Goal: Task Accomplishment & Management: Manage account settings

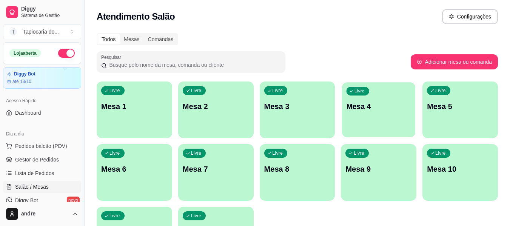
click at [352, 119] on div "Livre Mesa 4" at bounding box center [378, 105] width 73 height 46
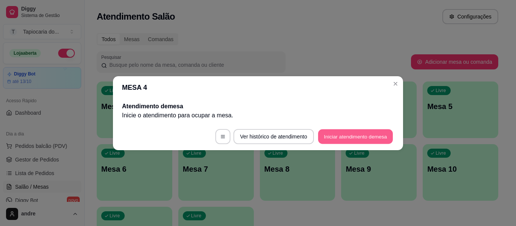
click at [350, 138] on button "Iniciar atendimento de mesa" at bounding box center [355, 136] width 75 height 15
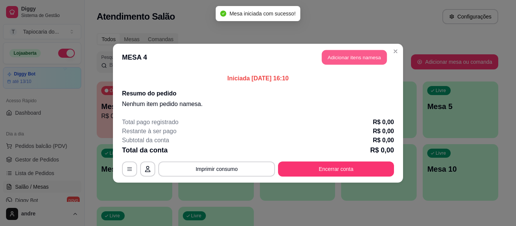
click at [354, 59] on button "Adicionar itens na mesa" at bounding box center [354, 57] width 65 height 15
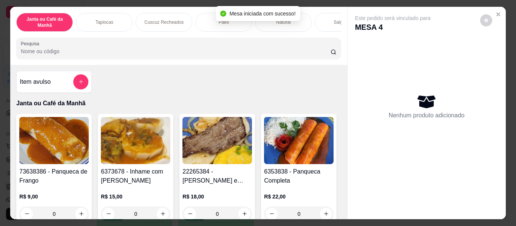
click at [231, 54] on input "Pesquisa" at bounding box center [176, 52] width 310 height 8
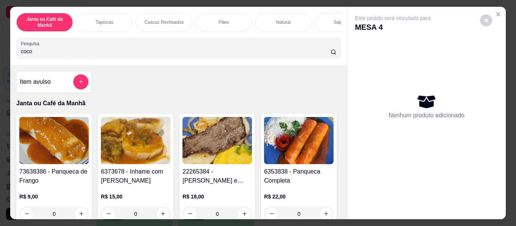
click at [60, 55] on input "coco" at bounding box center [176, 52] width 310 height 8
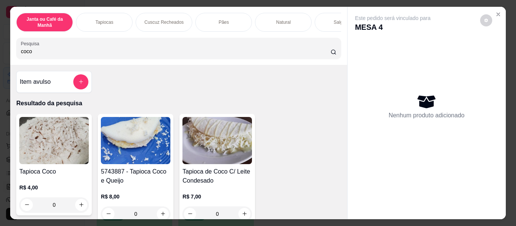
type input "coco"
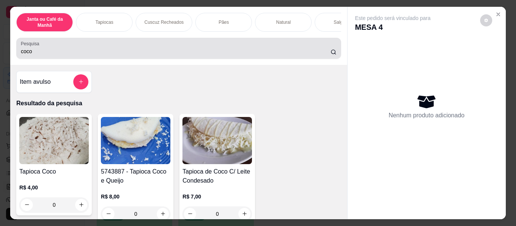
click at [172, 49] on div "coco" at bounding box center [178, 48] width 315 height 15
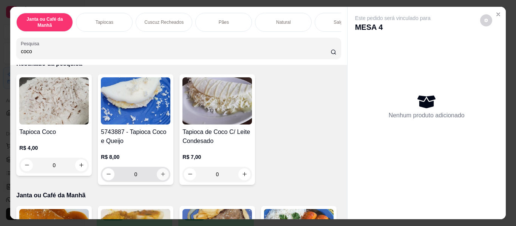
scroll to position [75, 0]
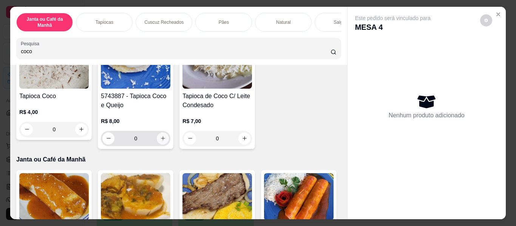
click at [160, 141] on icon "increase-product-quantity" at bounding box center [163, 139] width 6 height 6
click at [161, 141] on icon "increase-product-quantity" at bounding box center [163, 139] width 4 height 4
type input "2"
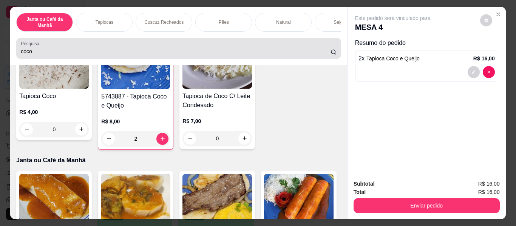
click at [216, 49] on div "coco" at bounding box center [178, 48] width 315 height 15
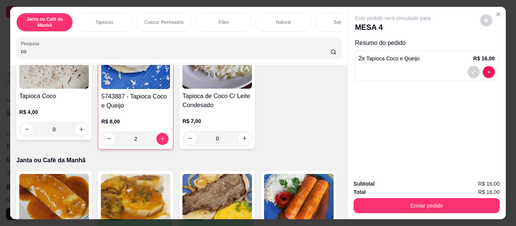
type input "c"
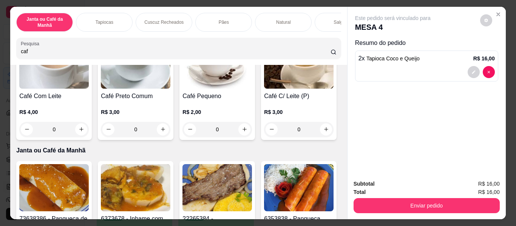
scroll to position [754, 0]
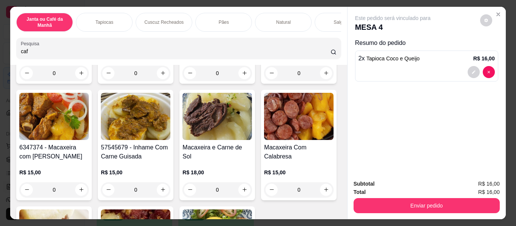
type input "caf"
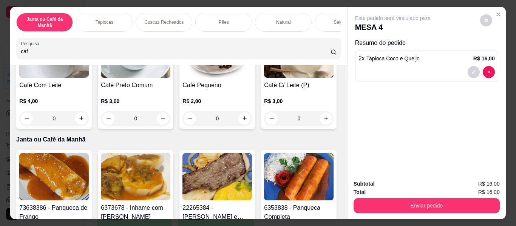
scroll to position [0, 0]
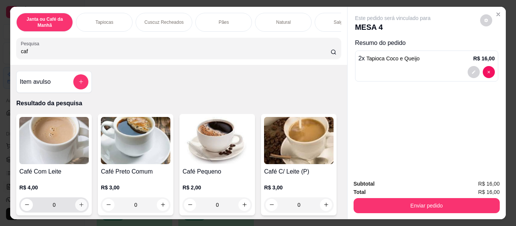
click at [79, 208] on icon "increase-product-quantity" at bounding box center [82, 205] width 6 height 6
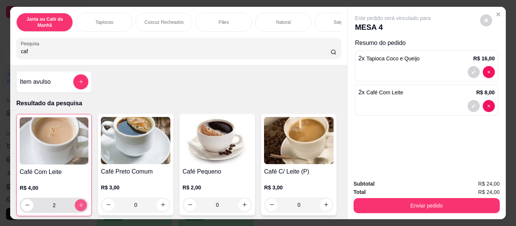
type input "2"
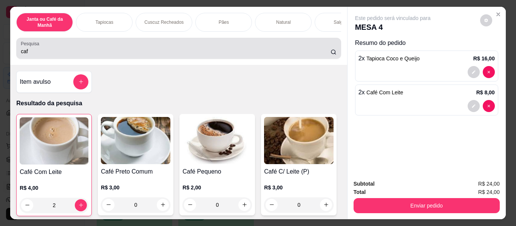
click at [67, 54] on input "caf" at bounding box center [176, 52] width 310 height 8
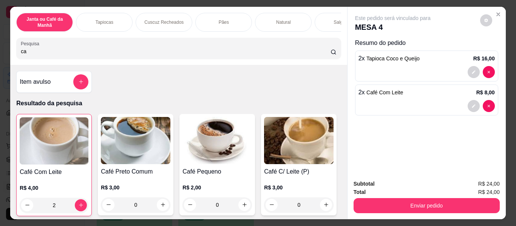
type input "c"
type input "a"
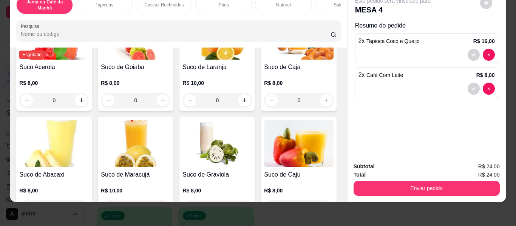
scroll to position [3237, 0]
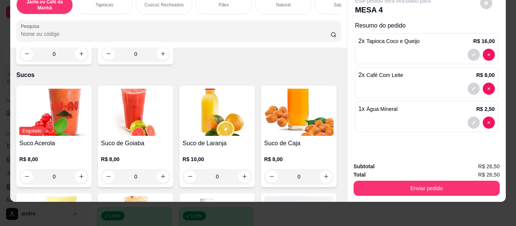
type input "1"
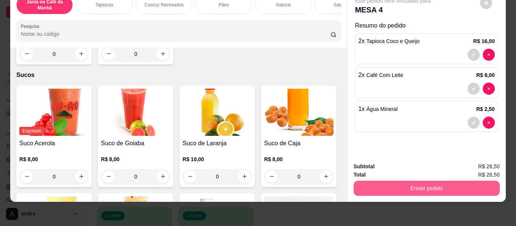
click at [408, 183] on button "Enviar pedido" at bounding box center [426, 188] width 146 height 15
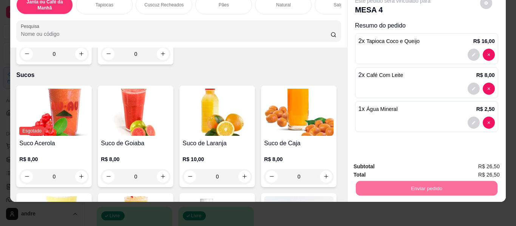
click at [488, 166] on button "Enviar pedido" at bounding box center [479, 164] width 43 height 14
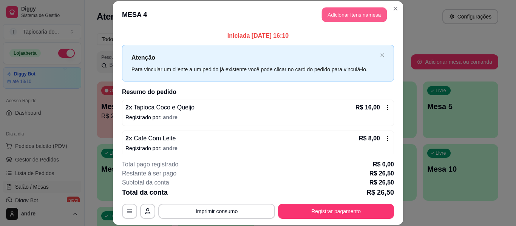
click at [339, 12] on button "Adicionar itens na mesa" at bounding box center [354, 15] width 65 height 15
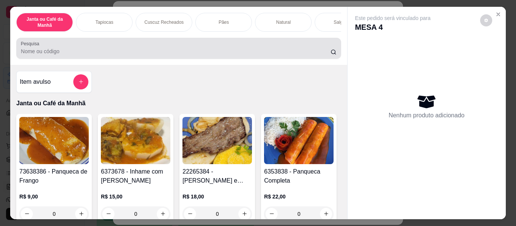
click at [297, 53] on input "Pesquisa" at bounding box center [176, 52] width 310 height 8
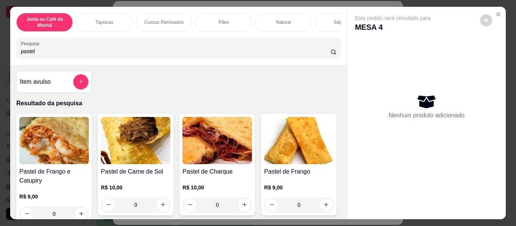
type input "pastel"
click at [243, 208] on icon "increase-product-quantity" at bounding box center [245, 205] width 6 height 6
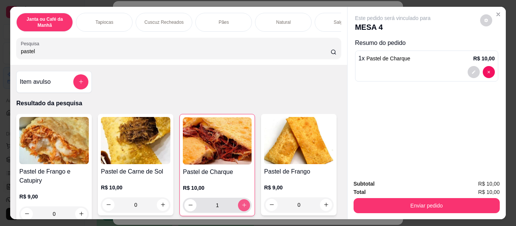
type input "1"
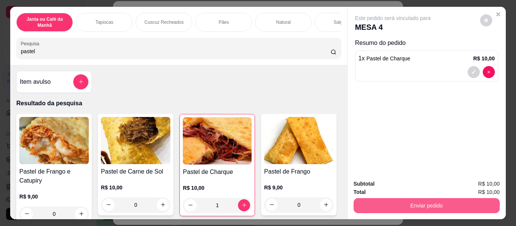
click at [394, 203] on button "Enviar pedido" at bounding box center [426, 205] width 146 height 15
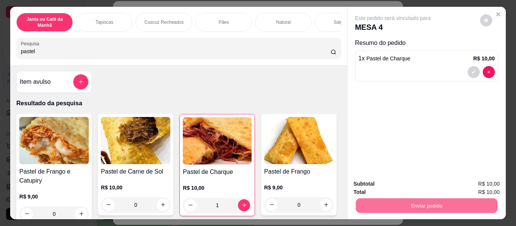
click at [485, 188] on button "Enviar pedido" at bounding box center [479, 184] width 43 height 14
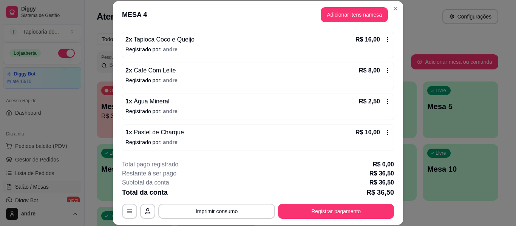
scroll to position [23, 0]
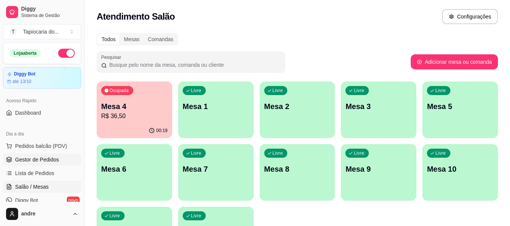
click at [34, 156] on link "Gestor de Pedidos" at bounding box center [42, 160] width 78 height 12
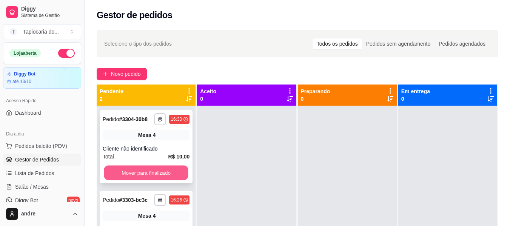
click at [179, 172] on button "Mover para finalizado" at bounding box center [146, 173] width 84 height 15
click at [177, 174] on div "Mover para finalizado" at bounding box center [146, 172] width 87 height 15
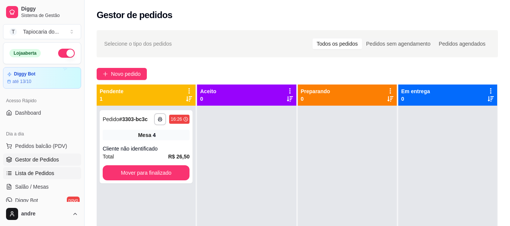
click at [39, 176] on span "Lista de Pedidos" at bounding box center [34, 173] width 39 height 8
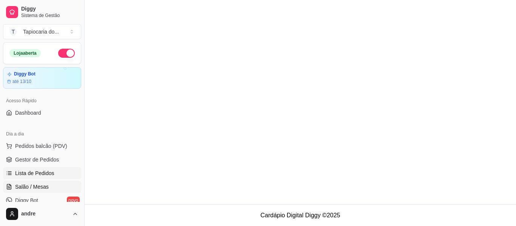
click at [42, 187] on span "Salão / Mesas" at bounding box center [32, 187] width 34 height 8
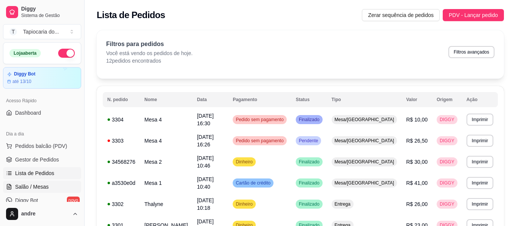
click at [4, 186] on link "Salão / Mesas" at bounding box center [42, 187] width 78 height 12
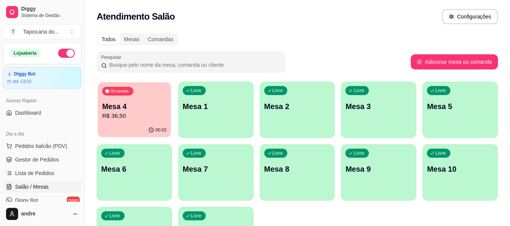
click at [113, 114] on p "R$ 36,50" at bounding box center [134, 116] width 65 height 9
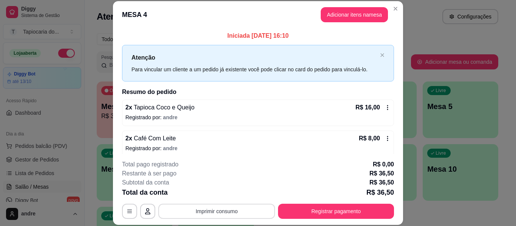
click at [225, 211] on button "Imprimir consumo" at bounding box center [216, 211] width 117 height 15
click at [220, 191] on button "Impressora" at bounding box center [215, 194] width 53 height 12
click at [384, 108] on icon at bounding box center [387, 108] width 6 height 6
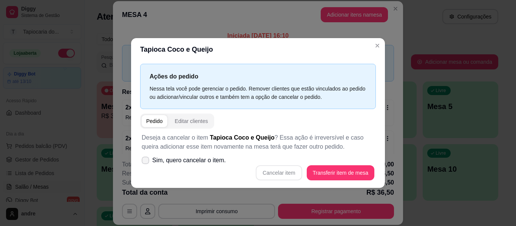
click at [144, 160] on icon at bounding box center [145, 160] width 6 height 5
click at [144, 162] on input "Sim, quero cancelar o item." at bounding box center [143, 164] width 5 height 5
checkbox input "true"
click at [272, 174] on button "Cancelar item" at bounding box center [279, 172] width 46 height 15
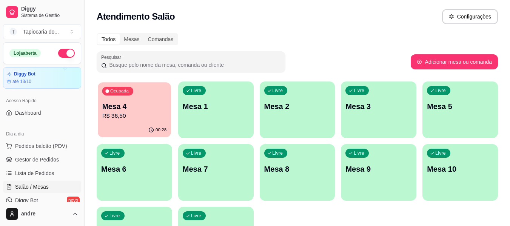
click at [131, 111] on p "Mesa 4" at bounding box center [134, 107] width 65 height 10
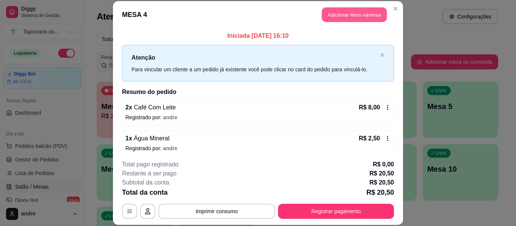
click at [345, 15] on button "Adicionar itens na mesa" at bounding box center [354, 15] width 65 height 15
click at [349, 15] on div "Este pedido será vinculado para MESA 4 Nenhum produto adicionado" at bounding box center [426, 107] width 158 height 200
click at [184, 50] on div at bounding box center [178, 48] width 315 height 15
click at [81, 81] on button "add-separate-item" at bounding box center [80, 81] width 15 height 15
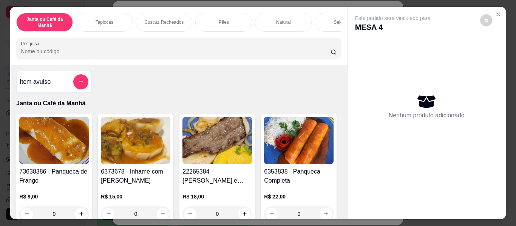
click at [201, 86] on input "Nome do produto" at bounding box center [258, 87] width 142 height 8
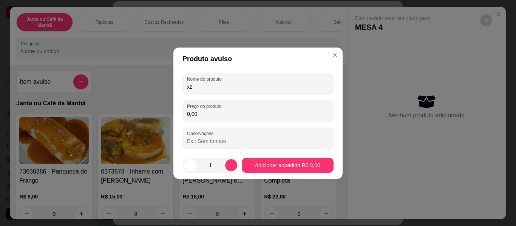
type input "x"
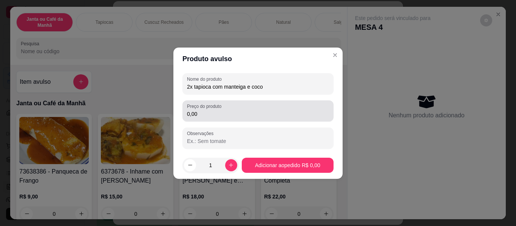
type input "2x tapioca com manteiga e coco"
click at [202, 112] on input "0,00" at bounding box center [258, 114] width 142 height 8
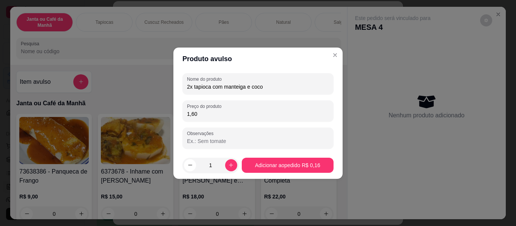
type input "16,00"
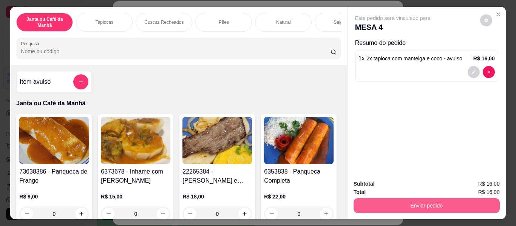
click at [413, 205] on button "Enviar pedido" at bounding box center [426, 205] width 146 height 15
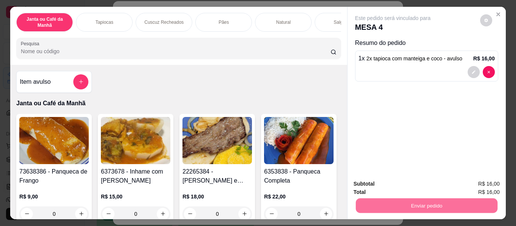
click at [473, 185] on button "Enviar pedido" at bounding box center [479, 184] width 43 height 14
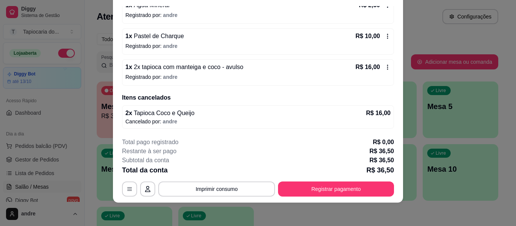
scroll to position [23, 0]
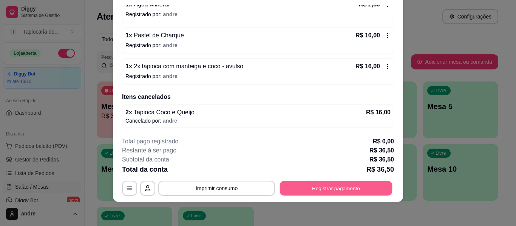
click at [327, 188] on button "Registrar pagamento" at bounding box center [336, 188] width 112 height 15
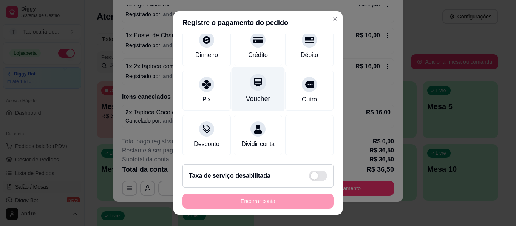
scroll to position [0, 0]
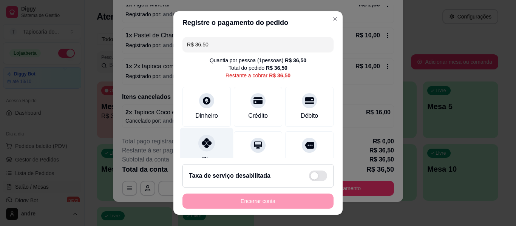
click at [217, 155] on div "Pix" at bounding box center [206, 150] width 53 height 44
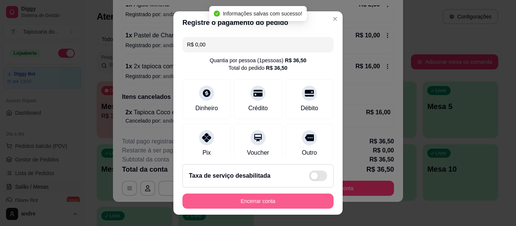
type input "R$ 0,00"
click at [254, 203] on button "Encerrar conta" at bounding box center [258, 201] width 146 height 15
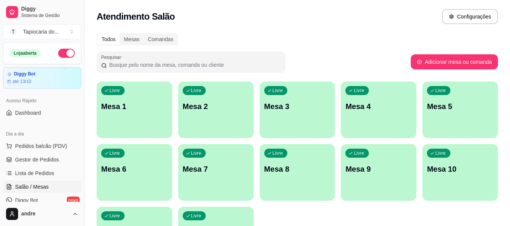
click at [487, 117] on div "Livre Mesa 5" at bounding box center [459, 106] width 75 height 48
click at [456, 122] on div "Livre Mesa 5" at bounding box center [460, 105] width 73 height 46
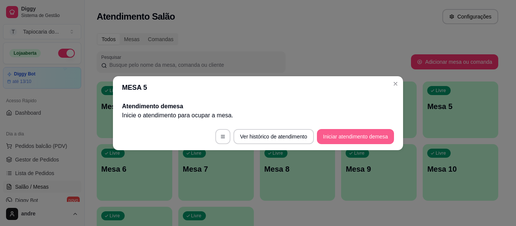
click at [371, 140] on button "Iniciar atendimento de mesa" at bounding box center [355, 136] width 77 height 15
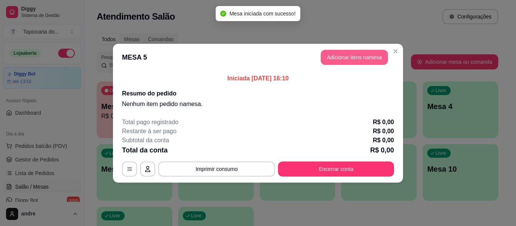
click at [358, 56] on button "Adicionar itens na mesa" at bounding box center [353, 57] width 67 height 15
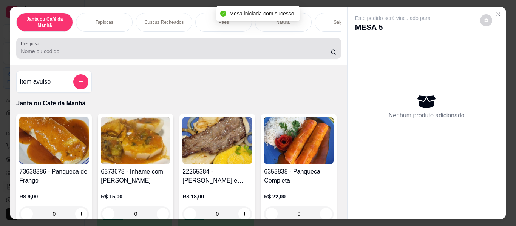
click at [220, 51] on input "Pesquisa" at bounding box center [176, 52] width 310 height 8
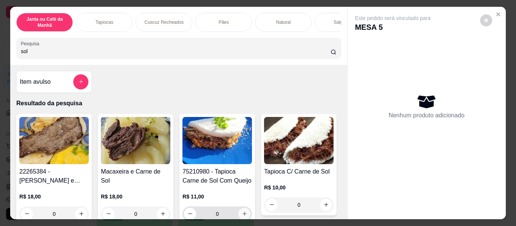
scroll to position [38, 0]
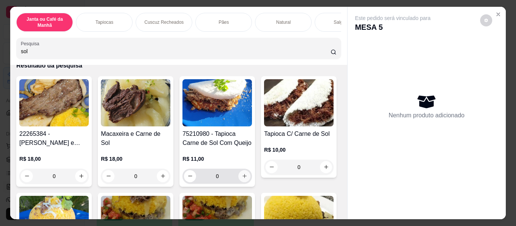
type input "sol"
click at [243, 176] on button "increase-product-quantity" at bounding box center [244, 176] width 12 height 12
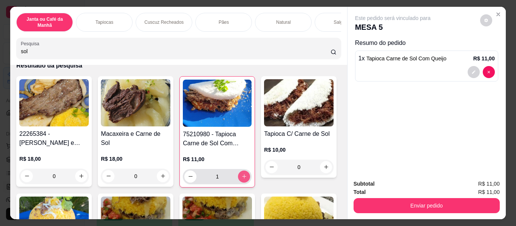
type input "1"
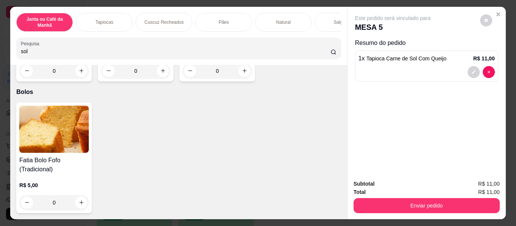
scroll to position [4983, 0]
type input "1"
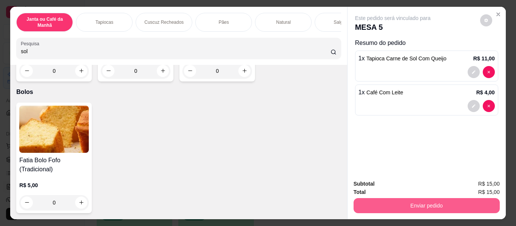
click at [457, 203] on button "Enviar pedido" at bounding box center [426, 205] width 146 height 15
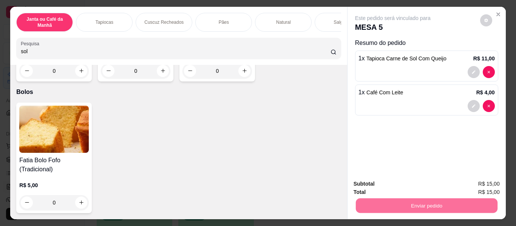
click at [473, 183] on button "Enviar pedido" at bounding box center [479, 184] width 43 height 14
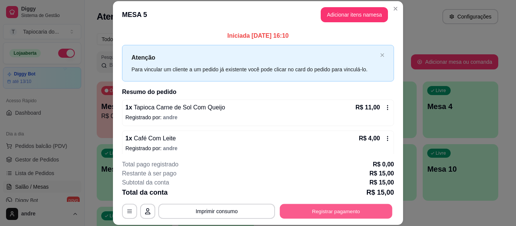
click at [309, 208] on button "Registrar pagamento" at bounding box center [336, 211] width 112 height 15
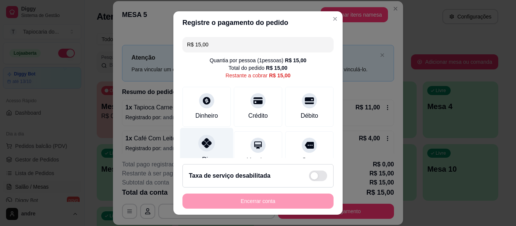
click at [208, 148] on div at bounding box center [206, 143] width 17 height 17
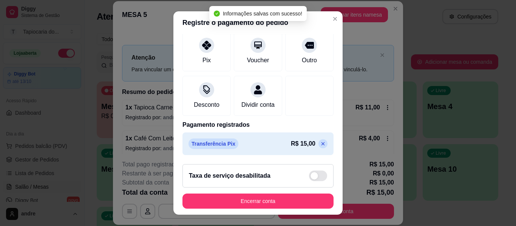
scroll to position [13, 0]
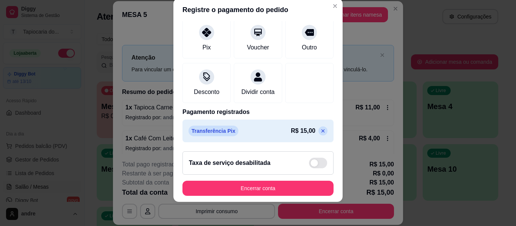
click at [320, 129] on icon at bounding box center [323, 131] width 6 height 6
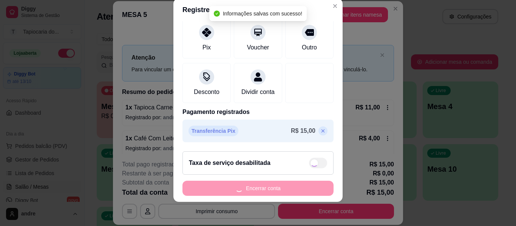
scroll to position [0, 0]
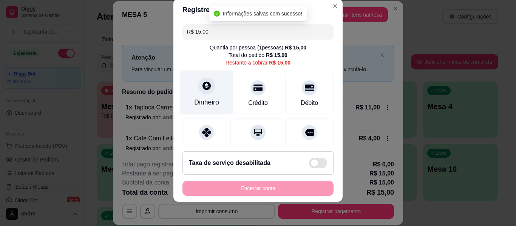
click at [204, 95] on div "Dinheiro" at bounding box center [206, 93] width 53 height 44
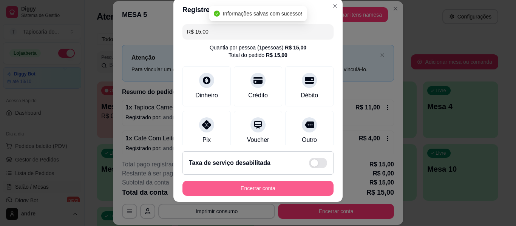
type input "R$ 0,00"
click at [298, 191] on button "Encerrar conta" at bounding box center [258, 188] width 146 height 15
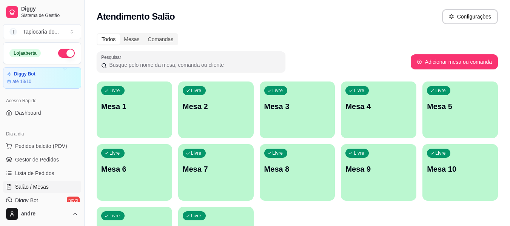
click at [454, 117] on div "Livre Mesa 5" at bounding box center [459, 106] width 75 height 48
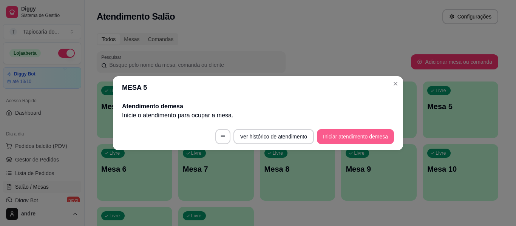
click at [357, 134] on button "Iniciar atendimento de mesa" at bounding box center [355, 136] width 77 height 15
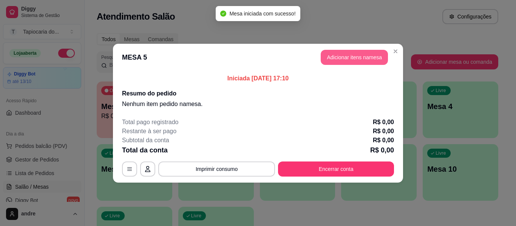
click at [348, 58] on button "Adicionar itens na mesa" at bounding box center [353, 57] width 67 height 15
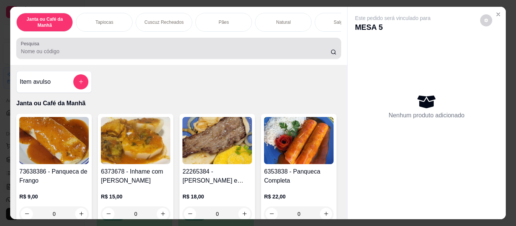
click at [274, 55] on input "Pesquisa" at bounding box center [176, 52] width 310 height 8
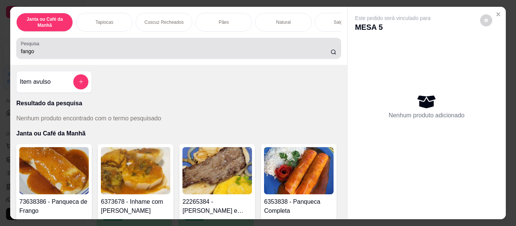
click at [39, 54] on input "fango" at bounding box center [176, 52] width 310 height 8
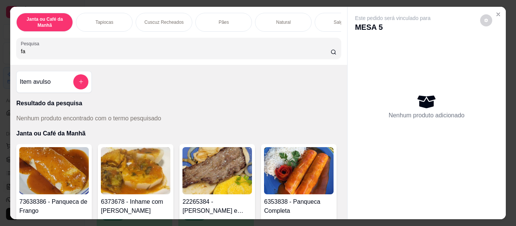
type input "f"
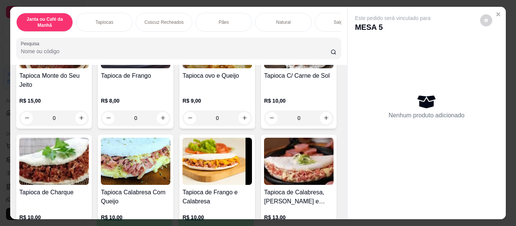
scroll to position [793, 0]
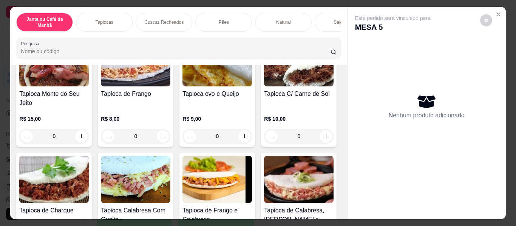
click at [87, 26] on button "increase-product-quantity" at bounding box center [81, 20] width 12 height 12
click at [84, 22] on icon "increase-product-quantity" at bounding box center [82, 20] width 6 height 6
type input "2"
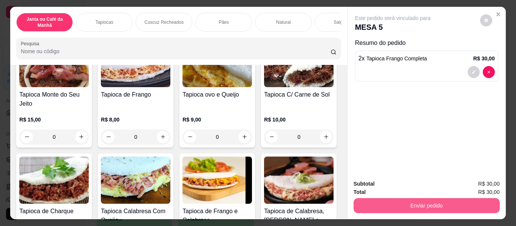
click at [388, 200] on button "Enviar pedido" at bounding box center [426, 205] width 146 height 15
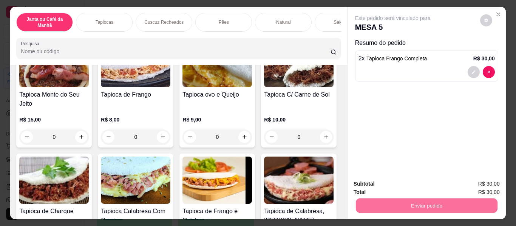
click at [483, 186] on button "Enviar pedido" at bounding box center [479, 184] width 43 height 14
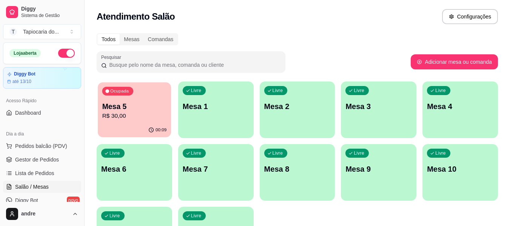
click at [141, 114] on p "R$ 30,00" at bounding box center [134, 116] width 65 height 9
click at [40, 161] on span "Gestor de Pedidos" at bounding box center [37, 160] width 44 height 8
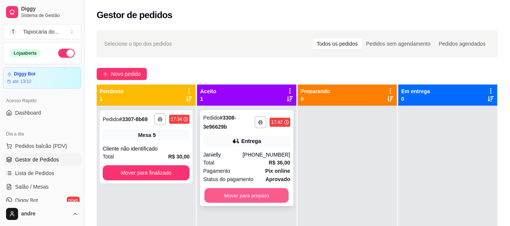
click at [224, 193] on button "Mover para preparo" at bounding box center [247, 195] width 84 height 15
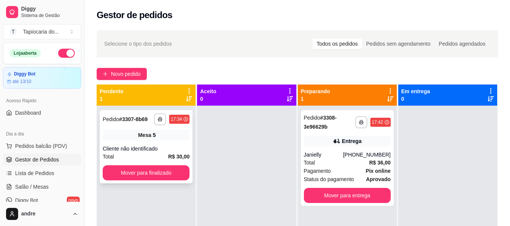
click at [168, 171] on button "Mover para finalizado" at bounding box center [146, 172] width 87 height 15
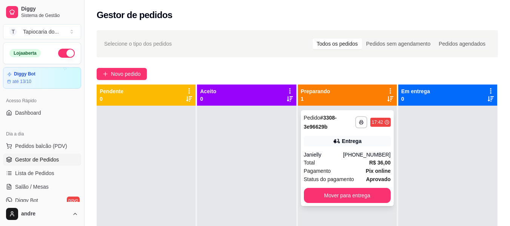
click at [362, 161] on div "Total R$ 36,00" at bounding box center [347, 163] width 87 height 8
click at [336, 163] on div "Total R$ 36,00" at bounding box center [347, 163] width 87 height 8
click at [35, 188] on span "Salão / Mesas" at bounding box center [32, 187] width 34 height 8
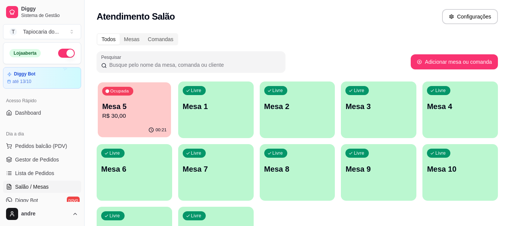
click at [132, 122] on div "Ocupada Mesa 5 R$ 30,00" at bounding box center [134, 102] width 73 height 41
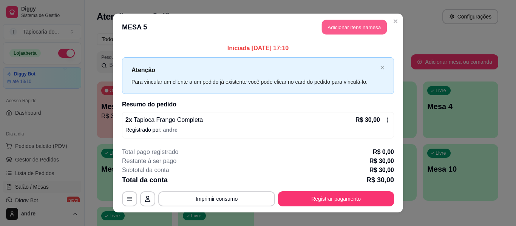
click at [325, 26] on button "Adicionar itens na mesa" at bounding box center [354, 27] width 65 height 15
click at [300, 51] on input "Pesquisa" at bounding box center [176, 52] width 310 height 8
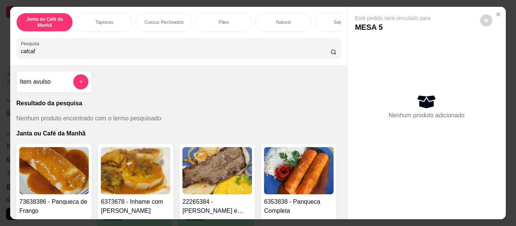
click at [151, 52] on input "cafcaf" at bounding box center [176, 52] width 310 height 8
click at [152, 52] on input "cafcaf" at bounding box center [176, 52] width 310 height 8
click at [153, 52] on input "cafcaf" at bounding box center [176, 52] width 310 height 8
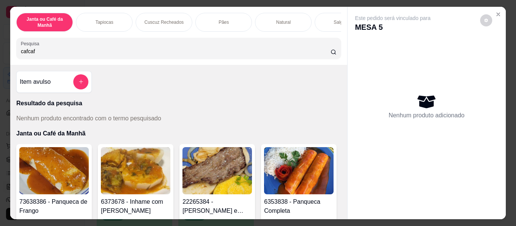
click at [153, 53] on input "cafcaf" at bounding box center [176, 52] width 310 height 8
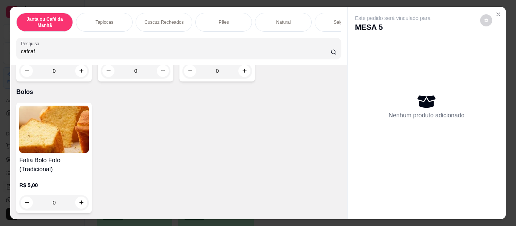
scroll to position [4474, 0]
type input "cafcaf"
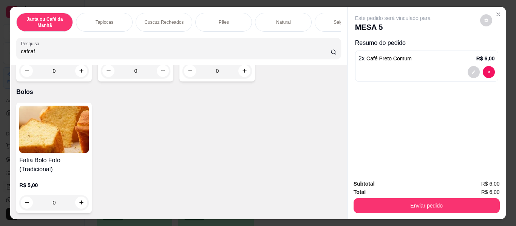
type input "2"
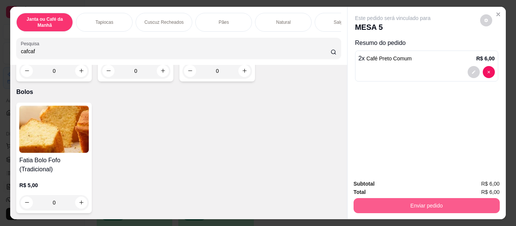
click at [443, 205] on button "Enviar pedido" at bounding box center [426, 205] width 146 height 15
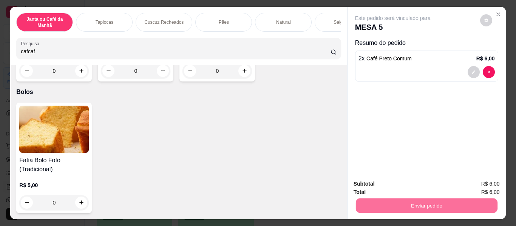
click at [475, 185] on button "Enviar pedido" at bounding box center [479, 184] width 43 height 14
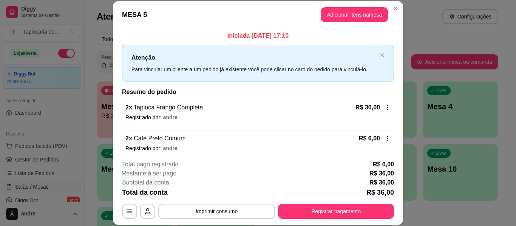
scroll to position [6, 0]
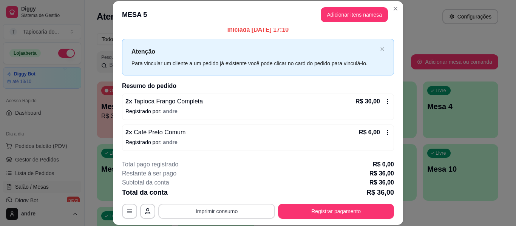
click at [223, 209] on button "Imprimir consumo" at bounding box center [216, 211] width 117 height 15
click at [220, 194] on button "Impressora" at bounding box center [216, 194] width 55 height 12
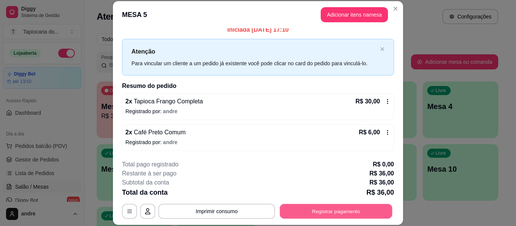
click at [364, 211] on button "Registrar pagamento" at bounding box center [336, 211] width 112 height 15
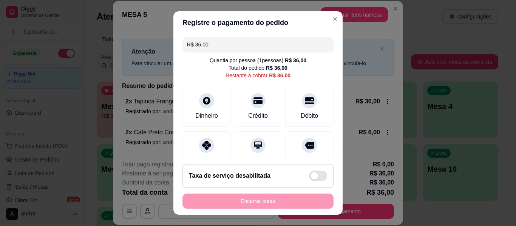
scroll to position [38, 0]
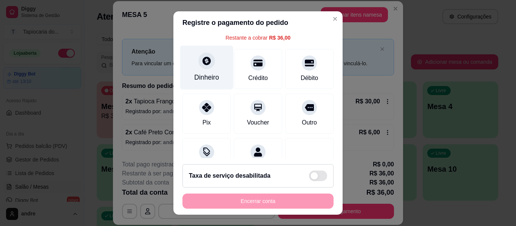
click at [211, 73] on div "Dinheiro" at bounding box center [206, 77] width 25 height 10
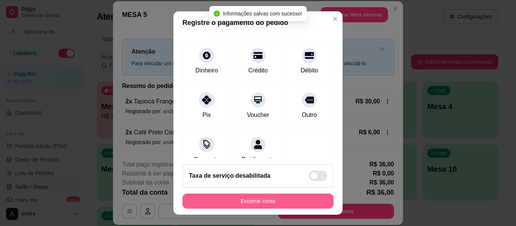
type input "R$ 0,00"
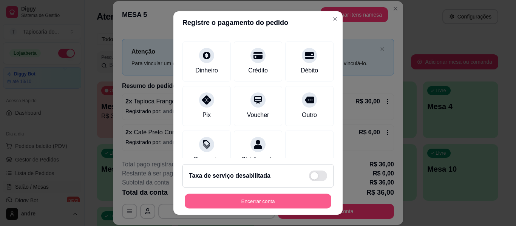
click at [301, 200] on button "Encerrar conta" at bounding box center [258, 201] width 146 height 15
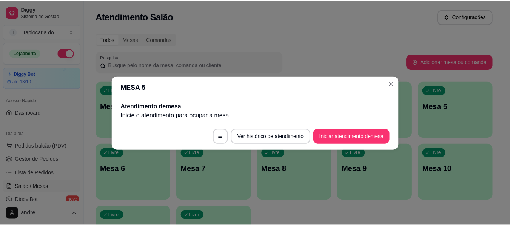
scroll to position [0, 0]
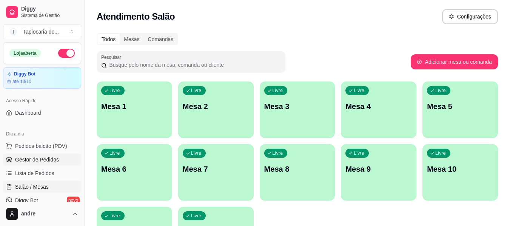
click at [31, 162] on span "Gestor de Pedidos" at bounding box center [37, 160] width 44 height 8
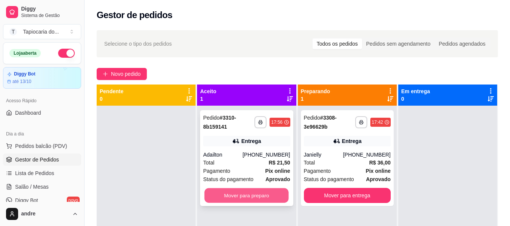
click at [243, 196] on button "Mover para preparo" at bounding box center [247, 195] width 84 height 15
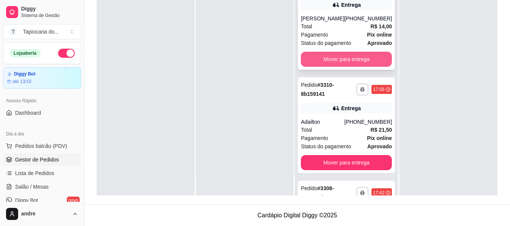
click at [346, 53] on button "Mover para entrega" at bounding box center [346, 59] width 91 height 15
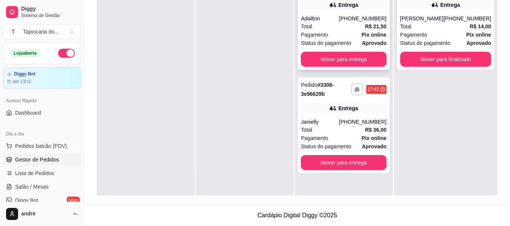
click at [341, 32] on div "Pagamento Pix online" at bounding box center [344, 35] width 86 height 8
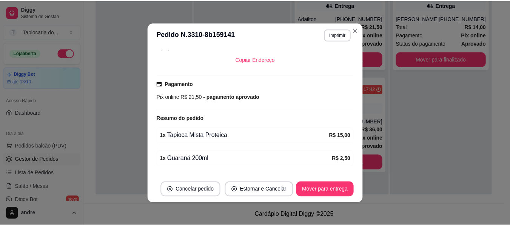
scroll to position [193, 0]
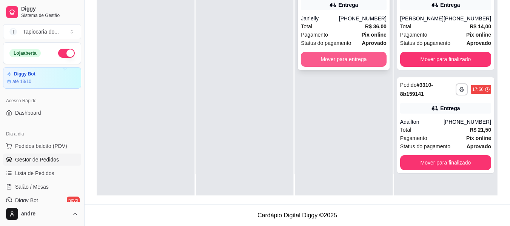
click at [358, 57] on button "Mover para entrega" at bounding box center [344, 59] width 86 height 15
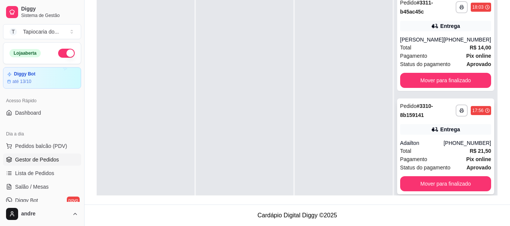
scroll to position [21, 0]
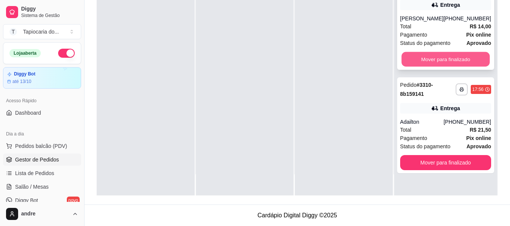
click at [460, 53] on button "Mover para finalizado" at bounding box center [445, 59] width 88 height 15
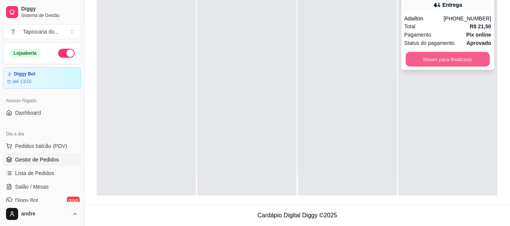
click at [461, 65] on button "Mover para finalizado" at bounding box center [447, 59] width 84 height 15
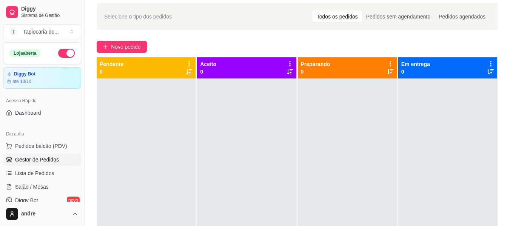
scroll to position [2, 0]
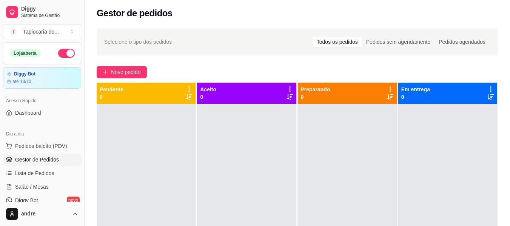
click at [388, 186] on div at bounding box center [347, 217] width 99 height 226
click at [33, 189] on span "Salão / Mesas" at bounding box center [32, 187] width 34 height 8
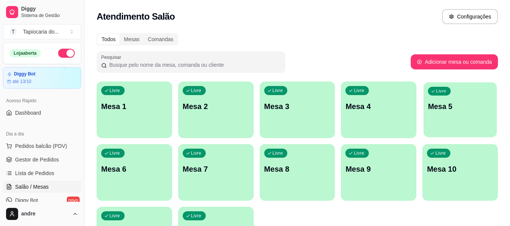
click at [442, 106] on p "Mesa 5" at bounding box center [460, 107] width 65 height 10
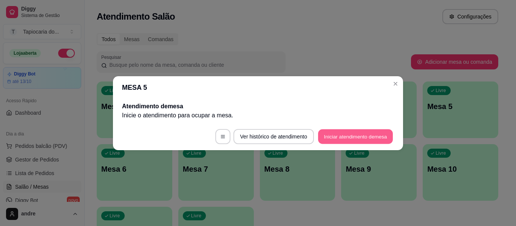
click at [337, 134] on button "Iniciar atendimento de mesa" at bounding box center [355, 136] width 75 height 15
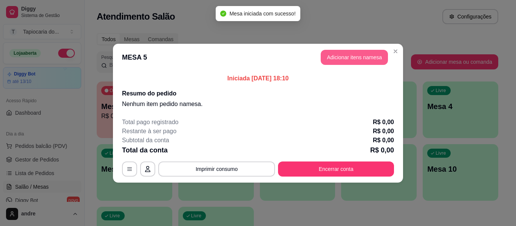
click at [363, 60] on button "Adicionar itens na mesa" at bounding box center [353, 57] width 67 height 15
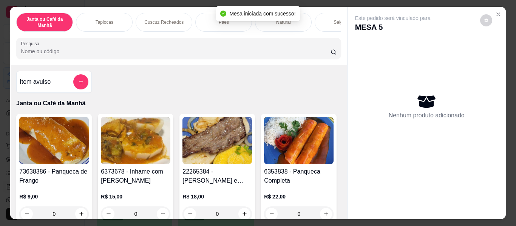
click at [240, 51] on input "Pesquisa" at bounding box center [176, 52] width 310 height 8
click at [285, 47] on div at bounding box center [178, 48] width 315 height 15
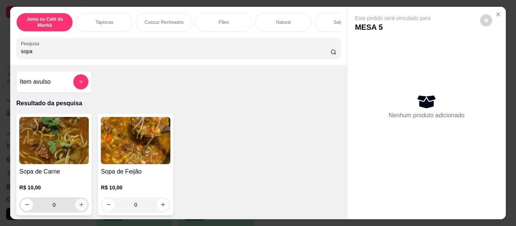
type input "sopa"
click at [75, 208] on button "increase-product-quantity" at bounding box center [81, 205] width 12 height 12
type input "1"
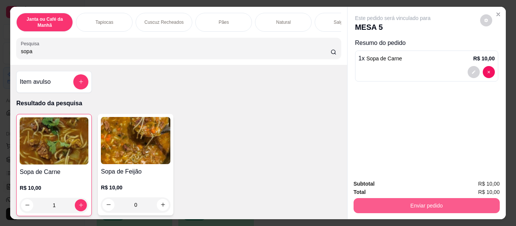
click at [414, 205] on button "Enviar pedido" at bounding box center [426, 205] width 146 height 15
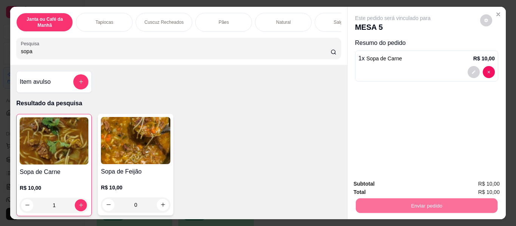
click at [496, 184] on button "Enviar pedido" at bounding box center [479, 184] width 43 height 14
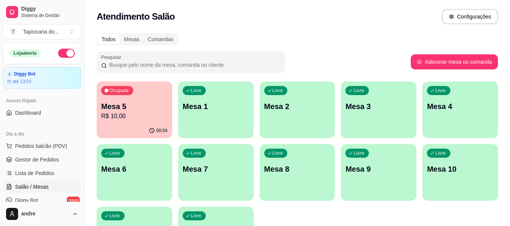
click at [367, 109] on p "Mesa 3" at bounding box center [378, 106] width 66 height 11
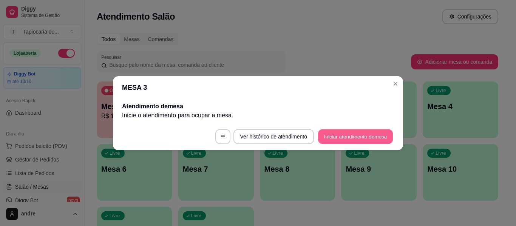
click at [360, 134] on button "Iniciar atendimento de mesa" at bounding box center [355, 136] width 75 height 15
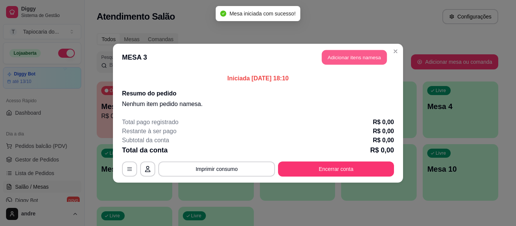
click at [336, 57] on button "Adicionar itens na mesa" at bounding box center [354, 57] width 65 height 15
click at [281, 48] on div at bounding box center [178, 48] width 315 height 15
type input "sopa"
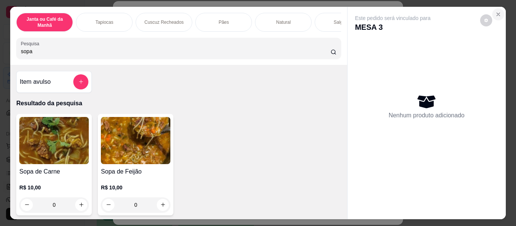
click at [495, 11] on icon "Close" at bounding box center [498, 14] width 6 height 6
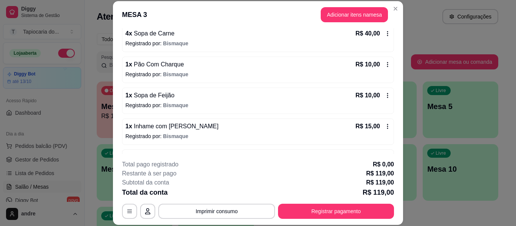
scroll to position [263, 0]
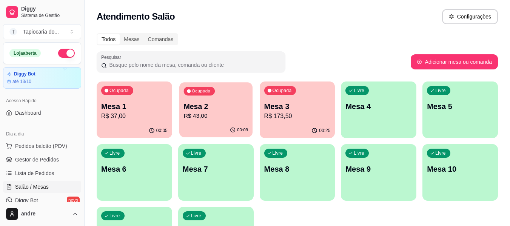
click at [199, 121] on div "Ocupada Mesa 2 R$ 43,00" at bounding box center [215, 102] width 73 height 41
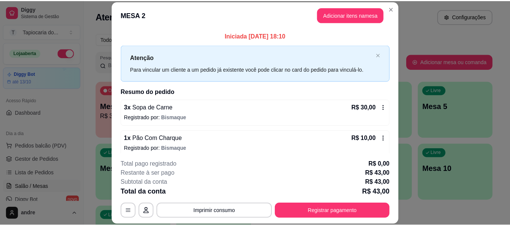
scroll to position [37, 0]
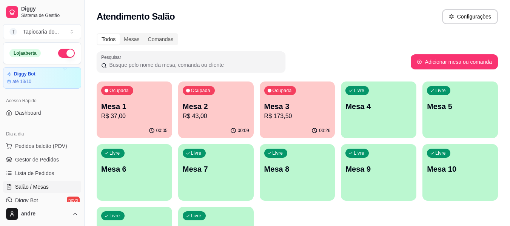
click at [474, 117] on div "Livre Mesa 5" at bounding box center [459, 106] width 75 height 48
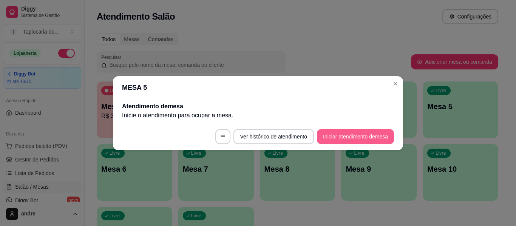
click at [348, 139] on button "Iniciar atendimento de mesa" at bounding box center [355, 136] width 77 height 15
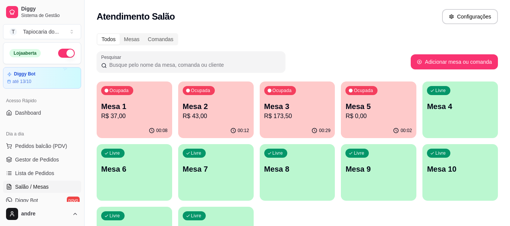
click at [131, 122] on div "Ocupada Mesa 1 R$ 37,00" at bounding box center [134, 103] width 75 height 42
click at [33, 157] on span "Gestor de Pedidos" at bounding box center [37, 160] width 44 height 8
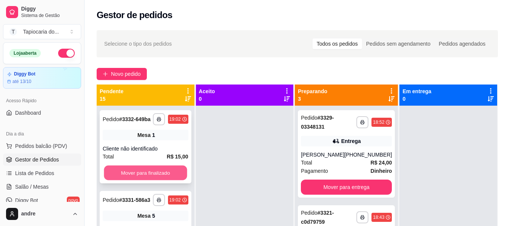
click at [161, 178] on button "Mover para finalizado" at bounding box center [145, 173] width 83 height 15
click at [151, 179] on button "Mover para finalizado" at bounding box center [146, 172] width 86 height 15
click at [166, 180] on button "Mover para finalizado" at bounding box center [146, 172] width 86 height 15
click at [161, 173] on button "Mover para finalizado" at bounding box center [146, 172] width 86 height 15
click at [156, 180] on button "Mover para finalizado" at bounding box center [146, 172] width 86 height 15
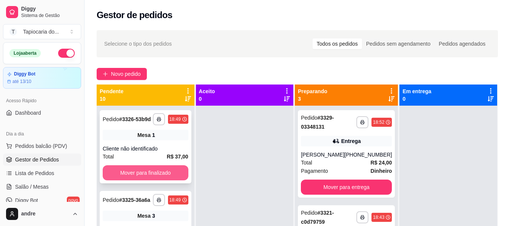
click at [165, 180] on button "Mover para finalizado" at bounding box center [146, 172] width 86 height 15
click at [165, 180] on button "Mover para finalizado" at bounding box center [145, 173] width 83 height 15
click at [150, 178] on button "Mover para finalizado" at bounding box center [146, 172] width 86 height 15
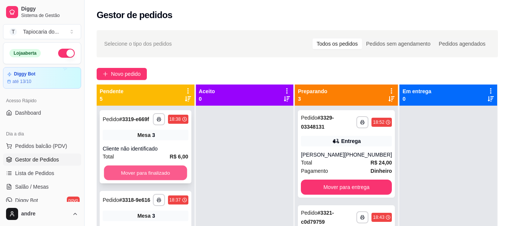
click at [157, 174] on button "Mover para finalizado" at bounding box center [145, 173] width 83 height 15
click at [162, 177] on button "Mover para finalizado" at bounding box center [146, 172] width 86 height 15
click at [160, 180] on button "Mover para finalizado" at bounding box center [145, 173] width 83 height 15
click at [155, 169] on button "Mover para finalizado" at bounding box center [145, 173] width 83 height 15
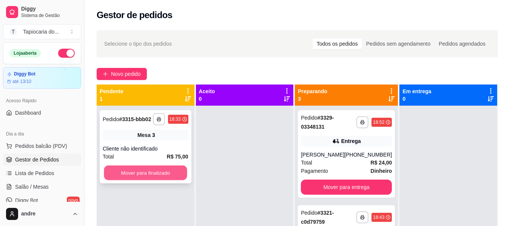
click at [157, 172] on button "Mover para finalizado" at bounding box center [145, 173] width 83 height 15
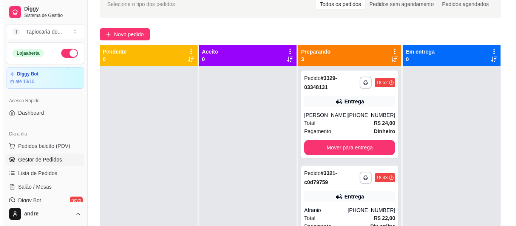
scroll to position [77, 0]
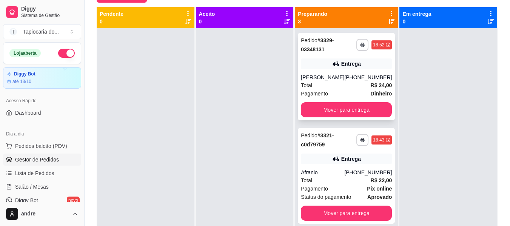
click at [319, 90] on span "Pagamento" at bounding box center [314, 93] width 27 height 8
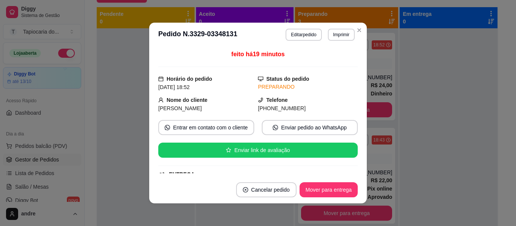
scroll to position [193, 0]
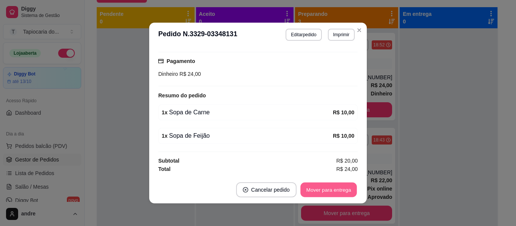
click at [325, 189] on button "Mover para entrega" at bounding box center [328, 190] width 57 height 15
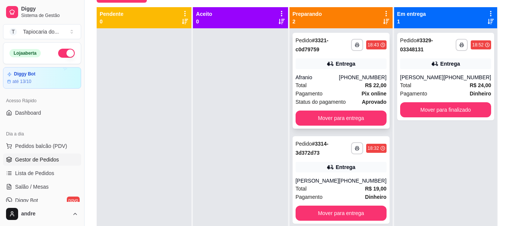
click at [345, 125] on button "Mover para entrega" at bounding box center [341, 118] width 91 height 15
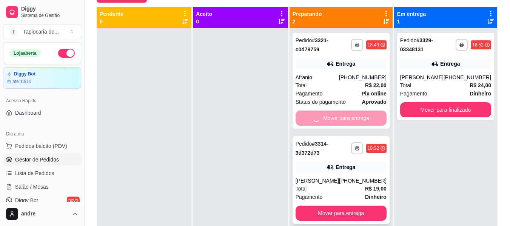
click at [338, 193] on div "Pagamento Dinheiro" at bounding box center [341, 197] width 91 height 8
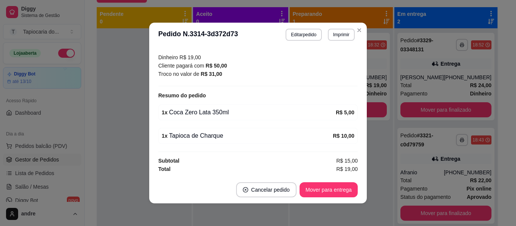
scroll to position [2, 0]
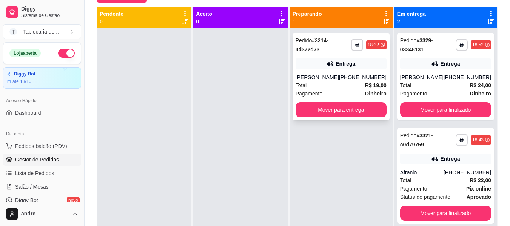
click at [353, 72] on div "**********" at bounding box center [341, 77] width 97 height 88
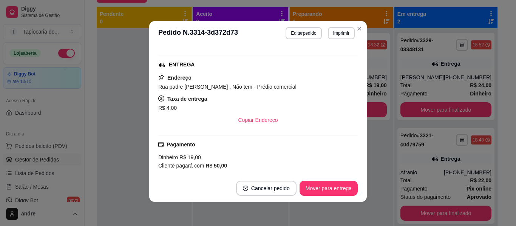
scroll to position [210, 0]
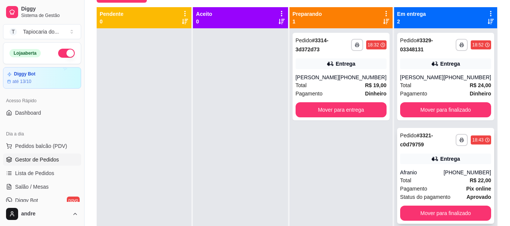
click at [432, 189] on div "Pagamento Pix online" at bounding box center [445, 189] width 91 height 8
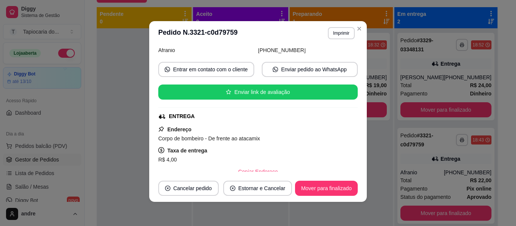
scroll to position [170, 0]
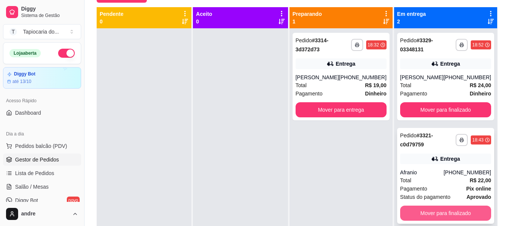
click at [466, 213] on button "Mover para finalizado" at bounding box center [445, 213] width 91 height 15
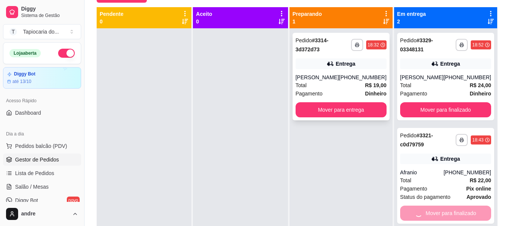
click at [308, 76] on div "[PERSON_NAME]" at bounding box center [317, 78] width 43 height 8
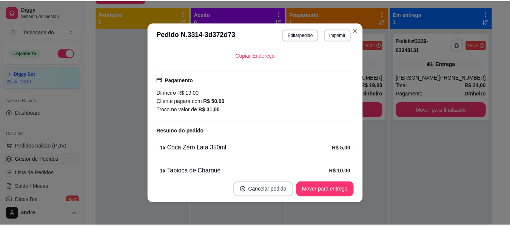
scroll to position [210, 0]
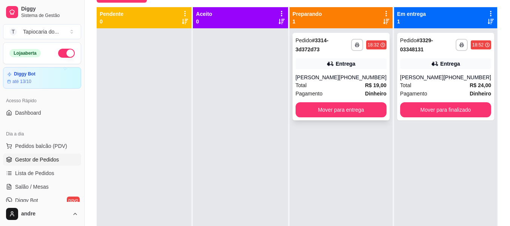
click at [339, 79] on div "[PERSON_NAME]" at bounding box center [317, 78] width 43 height 8
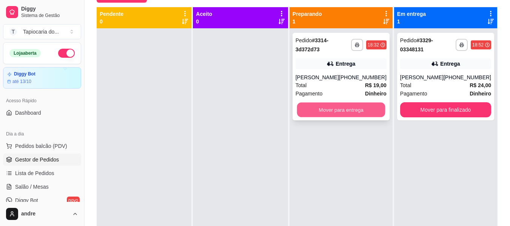
click at [381, 106] on button "Mover para entrega" at bounding box center [341, 110] width 88 height 15
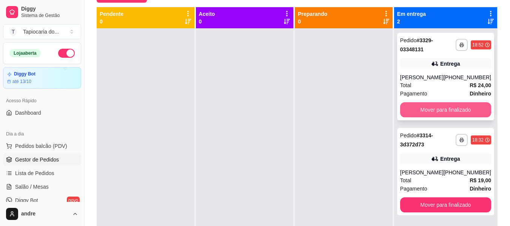
click at [451, 111] on button "Mover para finalizado" at bounding box center [445, 109] width 91 height 15
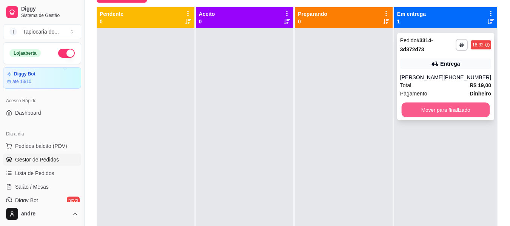
click at [448, 111] on button "Mover para finalizado" at bounding box center [445, 110] width 88 height 15
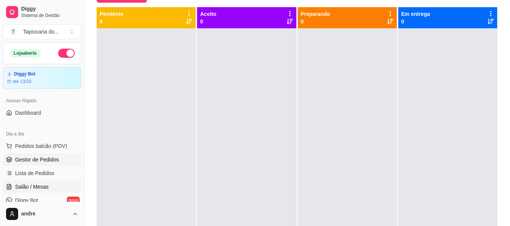
click at [30, 185] on span "Salão / Mesas" at bounding box center [32, 187] width 34 height 8
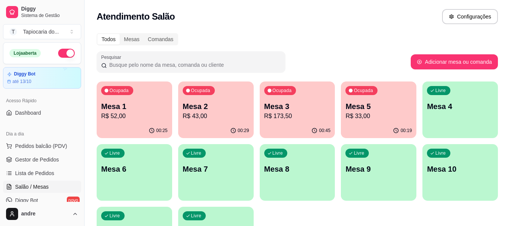
click at [278, 119] on p "R$ 173,50" at bounding box center [297, 116] width 66 height 9
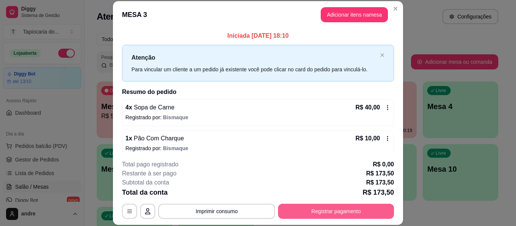
click at [346, 211] on button "Registrar pagamento" at bounding box center [336, 211] width 116 height 15
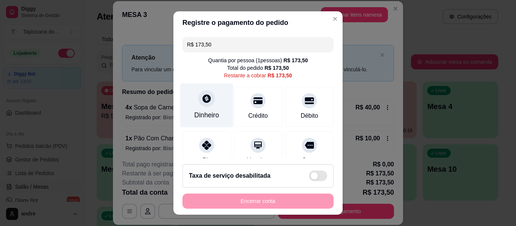
click at [212, 112] on div "Dinheiro" at bounding box center [206, 115] width 25 height 10
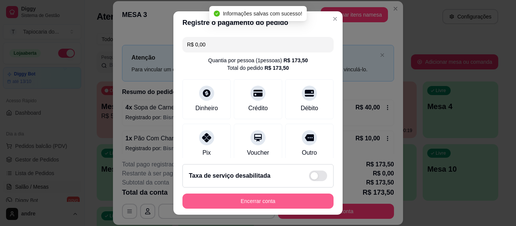
type input "R$ 0,00"
click at [282, 203] on button "Encerrar conta" at bounding box center [257, 201] width 151 height 15
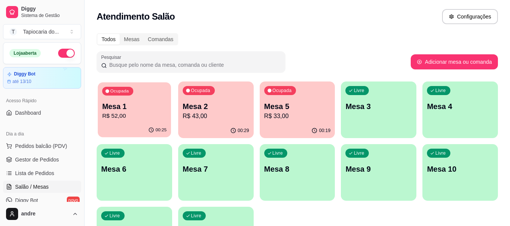
click at [134, 118] on p "R$ 52,00" at bounding box center [134, 116] width 65 height 9
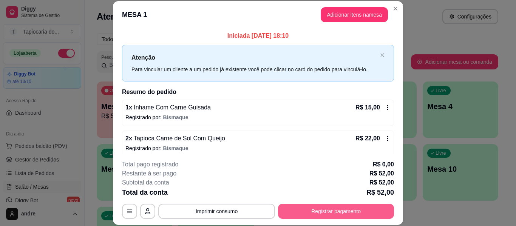
click at [345, 214] on button "Registrar pagamento" at bounding box center [336, 211] width 116 height 15
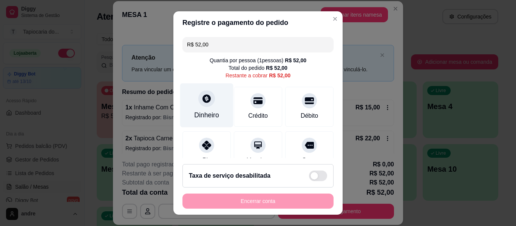
click at [209, 112] on div "Dinheiro" at bounding box center [206, 115] width 25 height 10
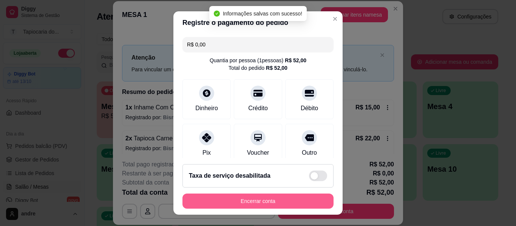
type input "R$ 0,00"
click at [298, 207] on button "Encerrar conta" at bounding box center [257, 201] width 151 height 15
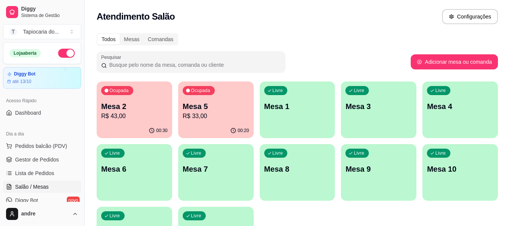
click at [210, 117] on p "R$ 33,00" at bounding box center [216, 116] width 66 height 9
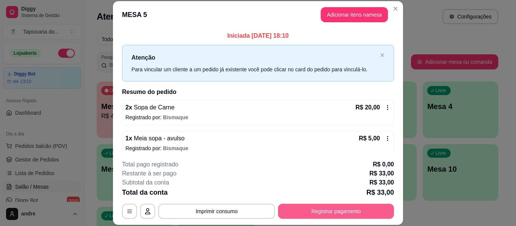
click at [357, 217] on button "Registrar pagamento" at bounding box center [336, 211] width 116 height 15
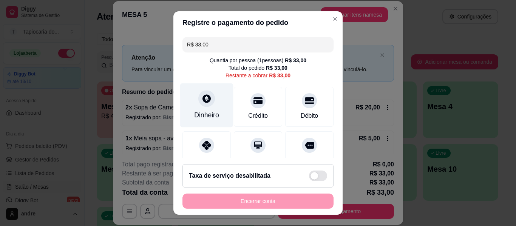
click at [216, 114] on div "Dinheiro" at bounding box center [206, 105] width 53 height 44
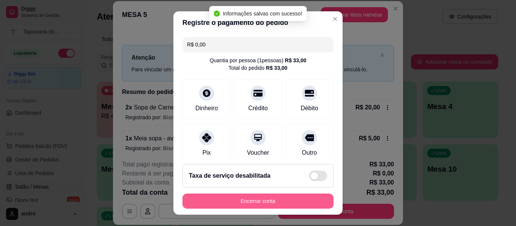
type input "R$ 0,00"
click at [297, 202] on button "Encerrar conta" at bounding box center [257, 201] width 151 height 15
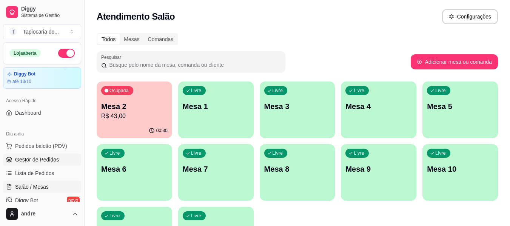
click at [47, 161] on span "Gestor de Pedidos" at bounding box center [37, 160] width 44 height 8
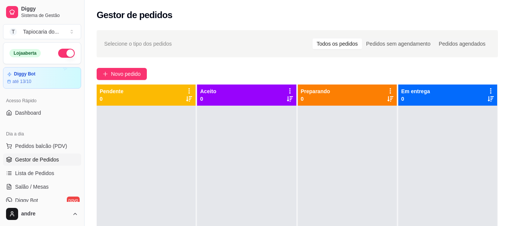
click at [127, 146] on div at bounding box center [146, 219] width 99 height 226
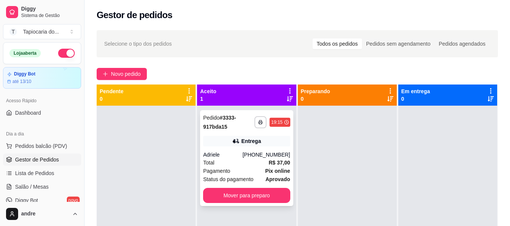
scroll to position [21, 0]
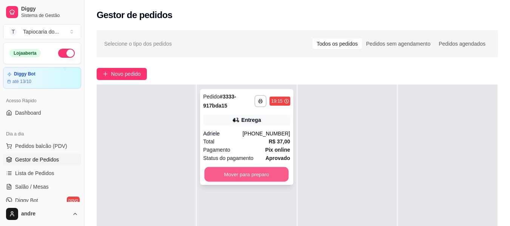
click at [237, 177] on button "Mover para preparo" at bounding box center [247, 174] width 84 height 15
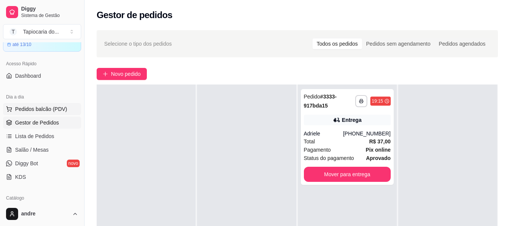
scroll to position [38, 0]
click at [22, 152] on span "Salão / Mesas" at bounding box center [32, 149] width 34 height 8
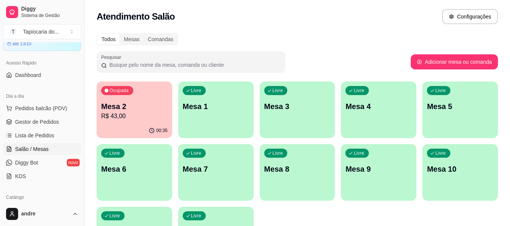
click at [295, 118] on div "Livre Mesa 3" at bounding box center [297, 106] width 75 height 48
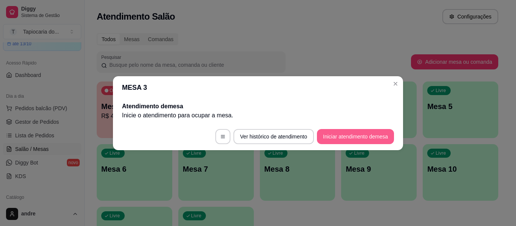
click at [382, 140] on button "Iniciar atendimento de mesa" at bounding box center [355, 136] width 77 height 15
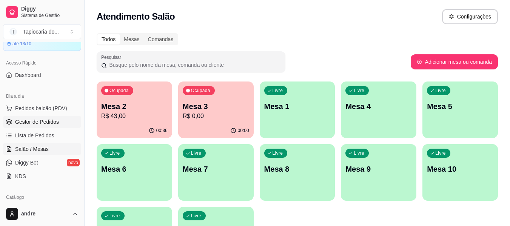
click at [34, 120] on span "Gestor de Pedidos" at bounding box center [37, 122] width 44 height 8
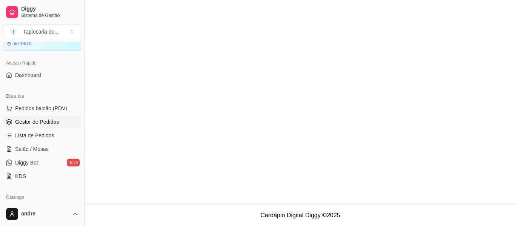
click at [44, 123] on span "Gestor de Pedidos" at bounding box center [37, 122] width 44 height 8
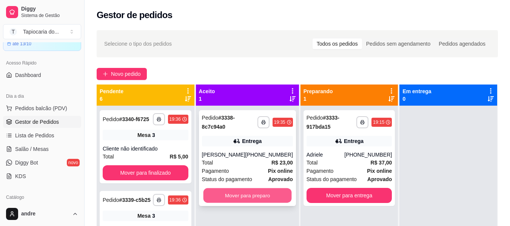
click at [262, 194] on button "Mover para preparo" at bounding box center [247, 195] width 88 height 15
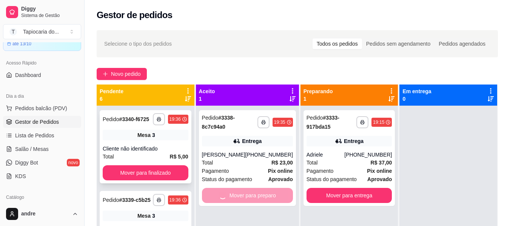
click at [160, 180] on button "Mover para finalizado" at bounding box center [146, 172] width 86 height 15
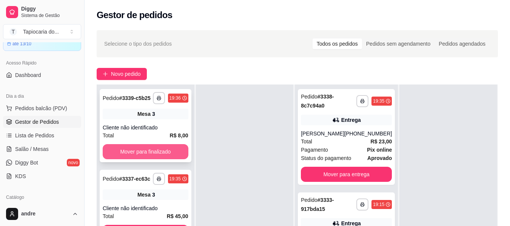
click at [164, 157] on button "Mover para finalizado" at bounding box center [146, 151] width 86 height 15
click at [166, 153] on button "Mover para finalizado" at bounding box center [146, 151] width 86 height 15
click at [166, 153] on button "Mover para finalizado" at bounding box center [145, 152] width 83 height 15
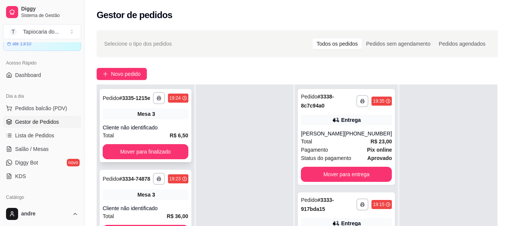
click at [175, 159] on div "**********" at bounding box center [146, 125] width 92 height 73
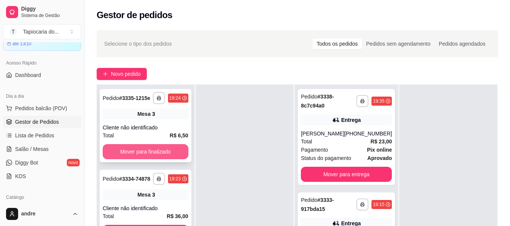
click at [152, 154] on button "Mover para finalizado" at bounding box center [146, 151] width 86 height 15
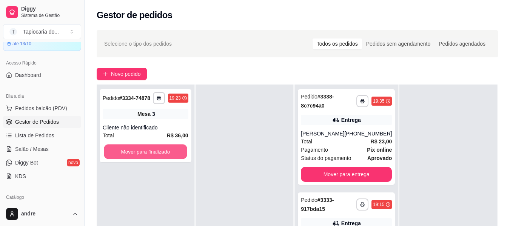
click at [152, 154] on button "Mover para finalizado" at bounding box center [145, 152] width 83 height 15
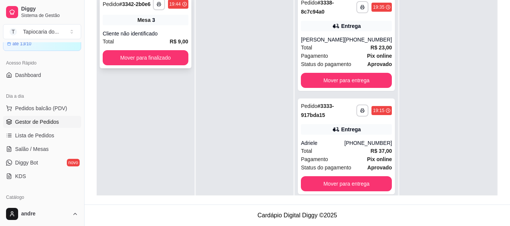
click at [130, 42] on div "Total R$ 9,00" at bounding box center [146, 41] width 86 height 8
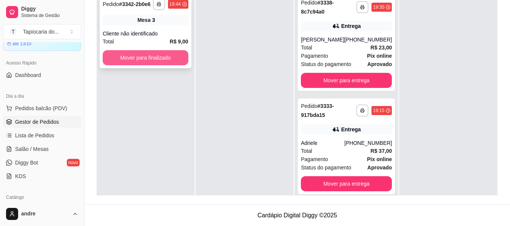
click at [125, 57] on button "Mover para finalizado" at bounding box center [146, 57] width 86 height 15
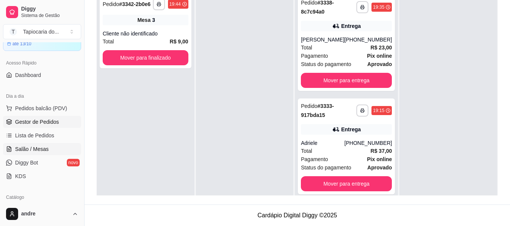
click at [49, 148] on link "Salão / Mesas" at bounding box center [42, 149] width 78 height 12
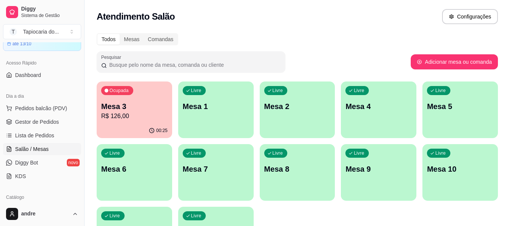
click at [117, 122] on div "Ocupada Mesa 3 R$ 126,00" at bounding box center [134, 103] width 75 height 42
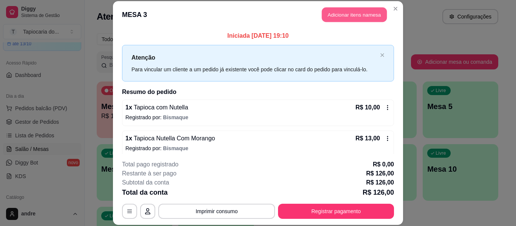
click at [335, 13] on button "Adicionar itens na mesa" at bounding box center [354, 15] width 65 height 15
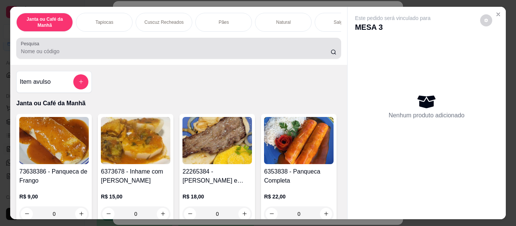
click at [276, 50] on div at bounding box center [178, 48] width 315 height 15
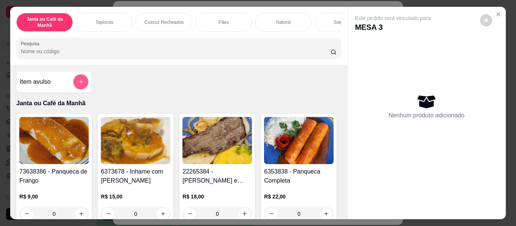
click at [75, 82] on button "add-separate-item" at bounding box center [80, 81] width 15 height 15
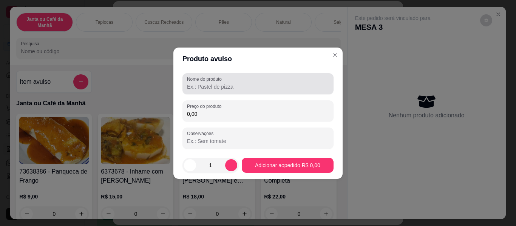
click at [219, 86] on input "Nome do produto" at bounding box center [258, 87] width 142 height 8
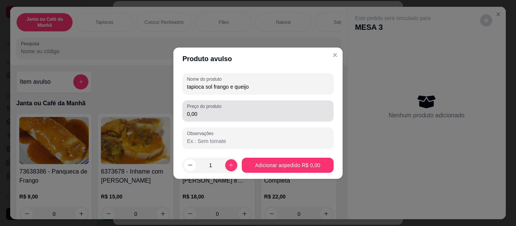
type input "tapioca sol frango e queijo"
click at [203, 108] on label "Preço do produto" at bounding box center [205, 106] width 37 height 6
click at [203, 110] on input "0,00" at bounding box center [258, 114] width 142 height 8
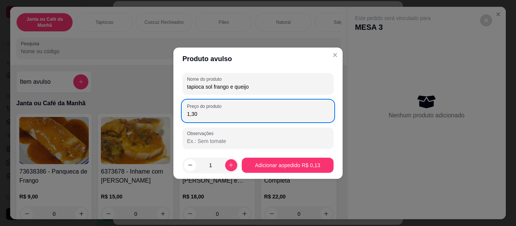
type input "13,00"
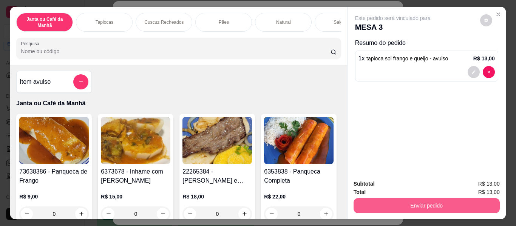
click at [384, 207] on button "Enviar pedido" at bounding box center [426, 205] width 146 height 15
click at [411, 202] on button "Enviar pedido" at bounding box center [426, 206] width 142 height 15
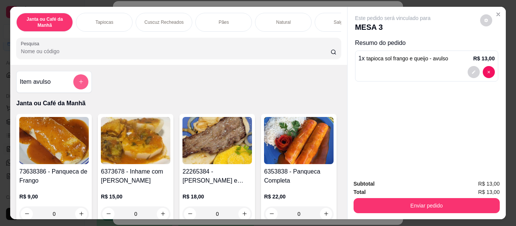
click at [74, 87] on button "add-separate-item" at bounding box center [80, 81] width 15 height 15
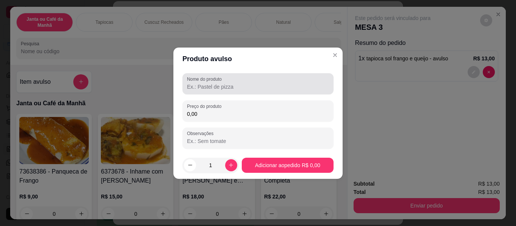
click at [203, 89] on input "Nome do produto" at bounding box center [258, 87] width 142 height 8
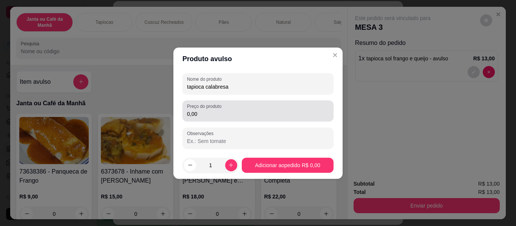
type input "tapioca calabresa"
click at [209, 112] on input "0,00" at bounding box center [258, 114] width 142 height 8
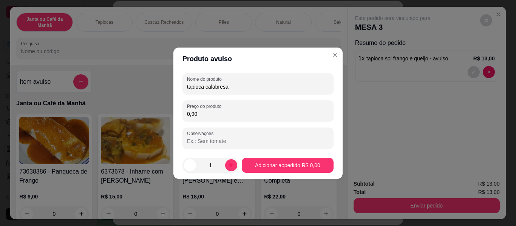
type input "9,00"
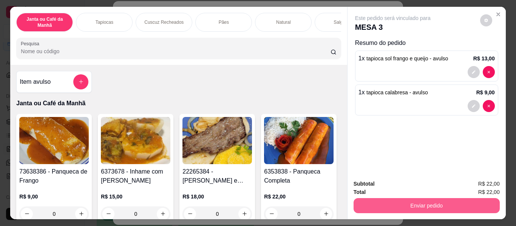
click at [383, 202] on button "Enviar pedido" at bounding box center [426, 205] width 146 height 15
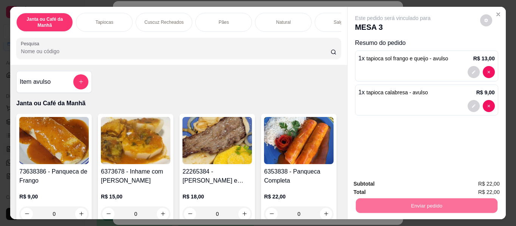
click at [479, 180] on button "Enviar pedido" at bounding box center [479, 184] width 43 height 14
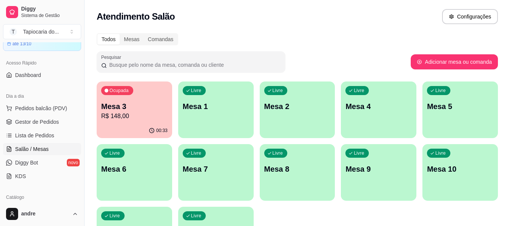
click at [129, 109] on p "Mesa 3" at bounding box center [134, 106] width 66 height 11
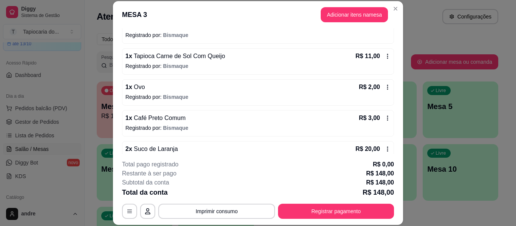
scroll to position [38, 0]
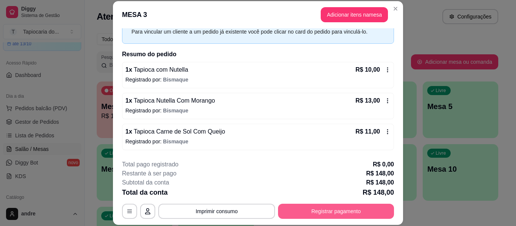
click at [347, 206] on button "Registrar pagamento" at bounding box center [336, 211] width 116 height 15
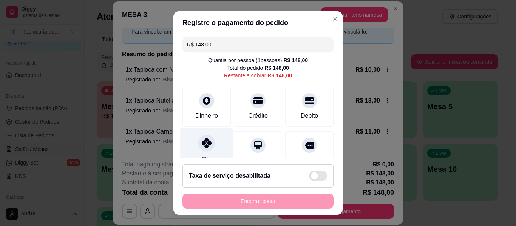
click at [196, 150] on div "Pix" at bounding box center [206, 150] width 53 height 44
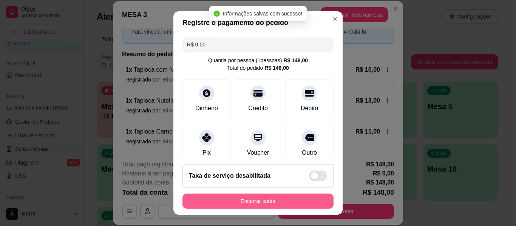
type input "R$ 0,00"
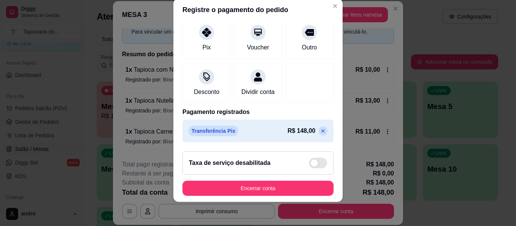
scroll to position [102, 0]
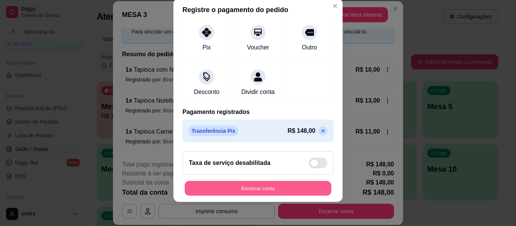
click at [242, 184] on button "Encerrar conta" at bounding box center [258, 188] width 146 height 15
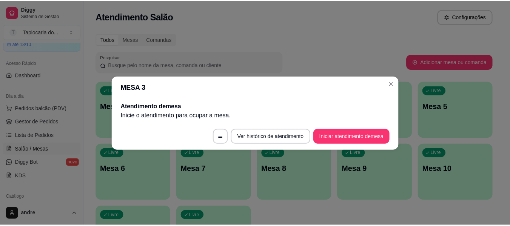
scroll to position [0, 0]
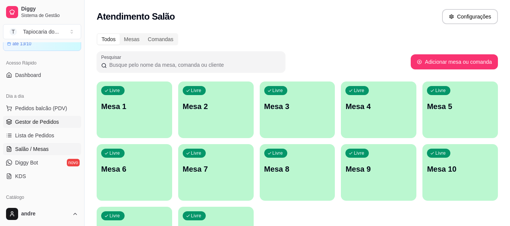
click at [30, 119] on span "Gestor de Pedidos" at bounding box center [37, 122] width 44 height 8
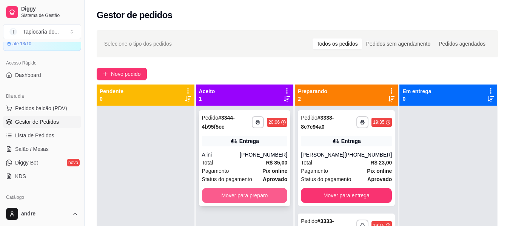
click at [220, 193] on button "Mover para preparo" at bounding box center [245, 195] width 86 height 15
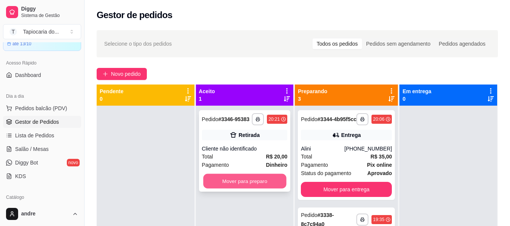
click at [242, 180] on button "Mover para preparo" at bounding box center [244, 181] width 83 height 15
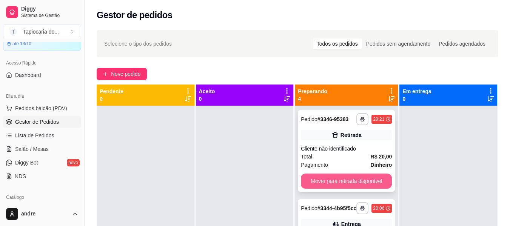
click at [336, 186] on button "Mover para retirada disponível" at bounding box center [346, 181] width 91 height 15
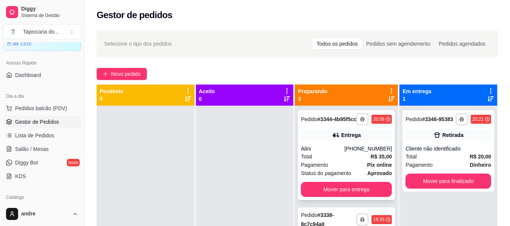
scroll to position [38, 0]
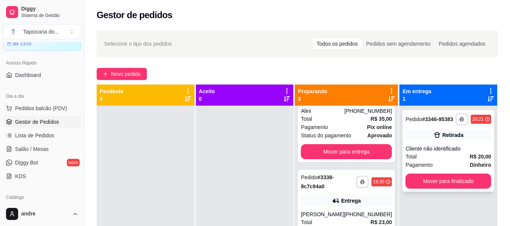
click at [408, 156] on span "Total" at bounding box center [410, 157] width 11 height 8
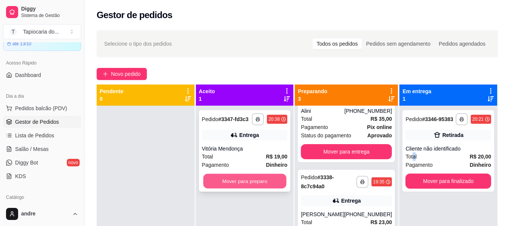
click at [268, 184] on button "Mover para preparo" at bounding box center [244, 181] width 83 height 15
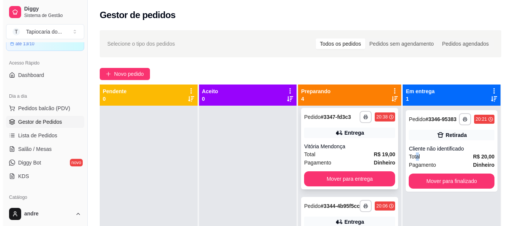
scroll to position [0, 0]
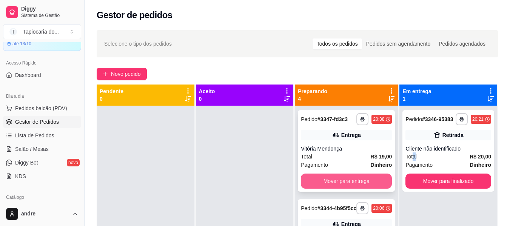
click at [350, 183] on button "Mover para entrega" at bounding box center [346, 181] width 91 height 15
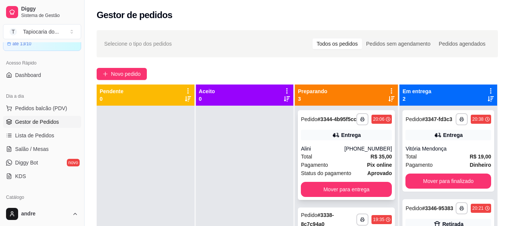
click at [340, 169] on div "Pagamento Pix online" at bounding box center [346, 165] width 91 height 8
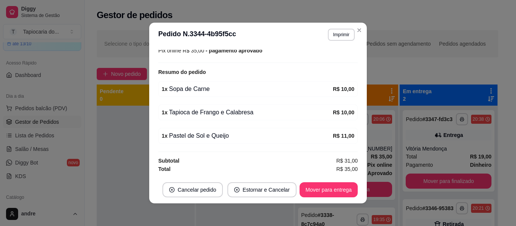
scroll to position [2, 0]
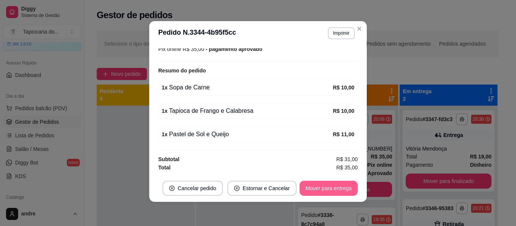
click at [333, 188] on button "Mover para entrega" at bounding box center [328, 188] width 58 height 15
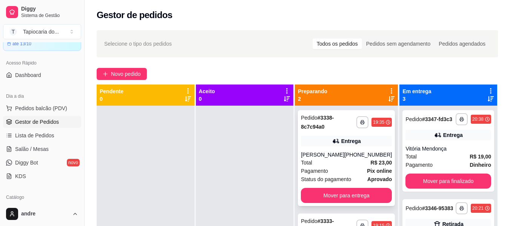
click at [360, 164] on div "Total R$ 23,00" at bounding box center [346, 163] width 91 height 8
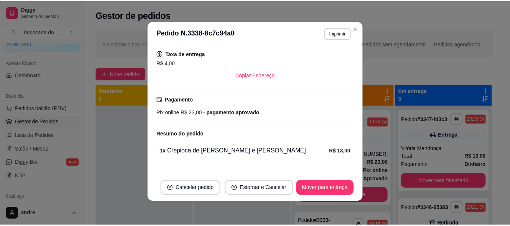
scroll to position [193, 0]
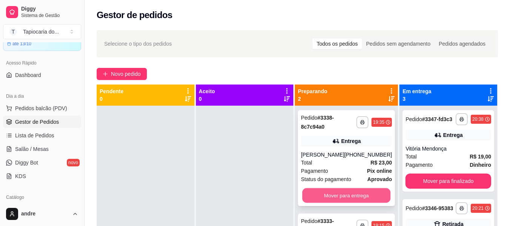
click at [346, 194] on button "Mover para entrega" at bounding box center [346, 195] width 88 height 15
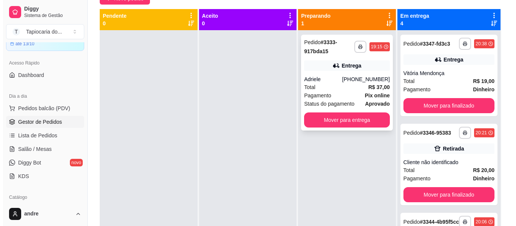
scroll to position [21, 0]
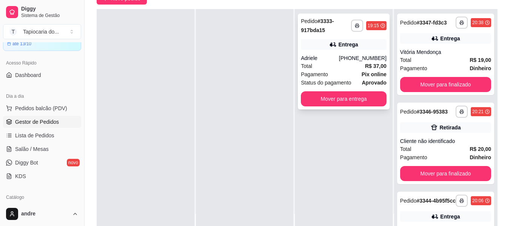
click at [328, 55] on div "Adriele" at bounding box center [320, 58] width 38 height 8
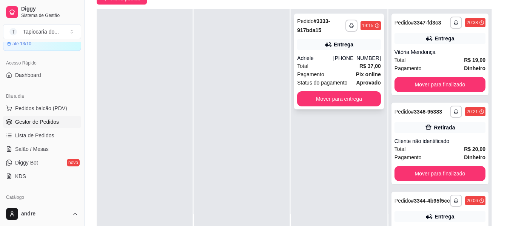
click at [325, 63] on div "feito há 86 minutos" at bounding box center [254, 58] width 199 height 17
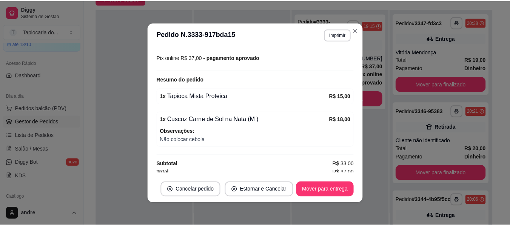
scroll to position [222, 0]
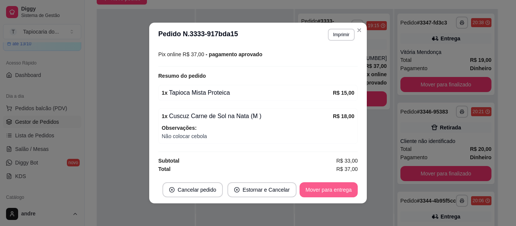
click at [340, 187] on button "Mover para entrega" at bounding box center [328, 189] width 58 height 15
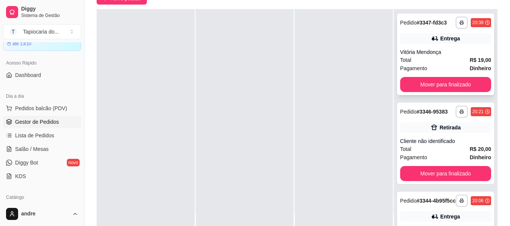
click at [439, 95] on div "**********" at bounding box center [445, 55] width 97 height 82
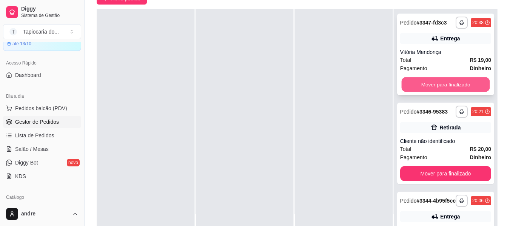
click at [439, 92] on button "Mover para finalizado" at bounding box center [445, 84] width 88 height 15
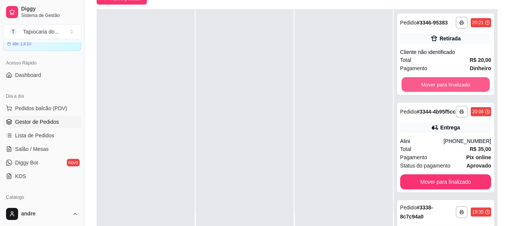
click at [439, 92] on button "Mover para finalizado" at bounding box center [445, 84] width 88 height 15
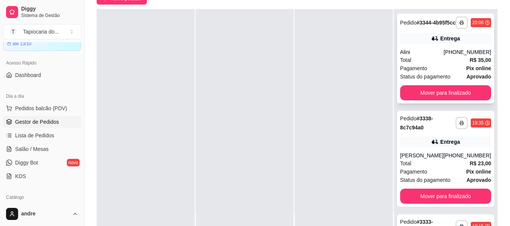
click at [438, 99] on button "Mover para finalizado" at bounding box center [445, 92] width 91 height 15
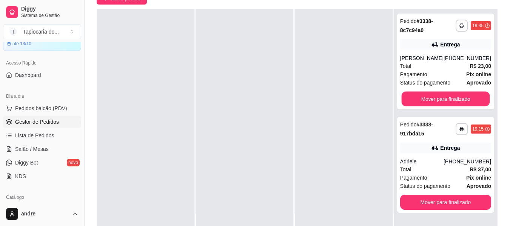
click at [438, 99] on button "Mover para finalizado" at bounding box center [445, 99] width 88 height 15
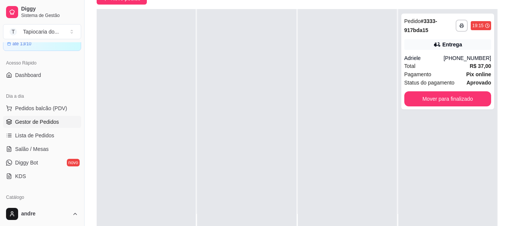
click at [438, 99] on button "Mover para finalizado" at bounding box center [447, 98] width 87 height 15
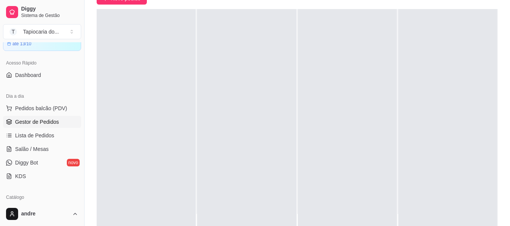
click at [449, 200] on div at bounding box center [447, 122] width 99 height 226
click at [431, 100] on div at bounding box center [447, 122] width 99 height 226
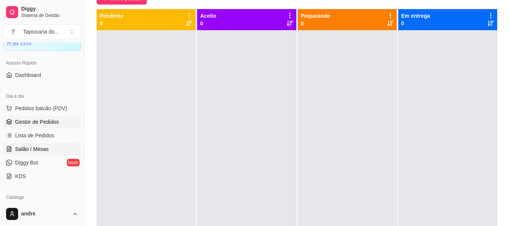
click at [31, 146] on span "Salão / Mesas" at bounding box center [32, 149] width 34 height 8
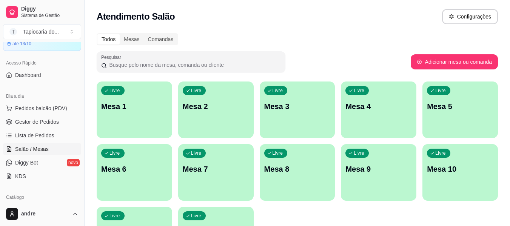
click at [116, 119] on div "Livre Mesa 1" at bounding box center [134, 106] width 75 height 48
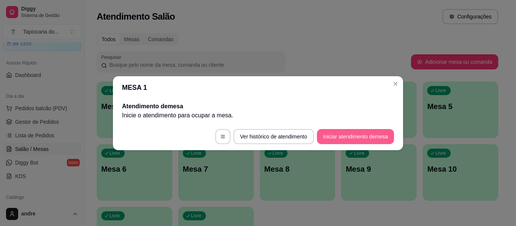
click at [347, 138] on button "Iniciar atendimento de mesa" at bounding box center [355, 136] width 77 height 15
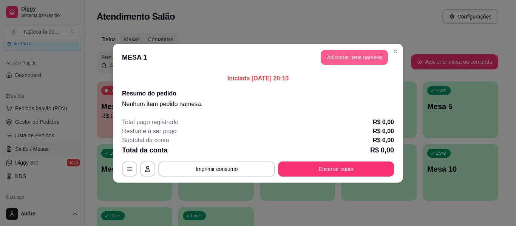
click at [363, 55] on button "Adicionar itens na mesa" at bounding box center [353, 57] width 67 height 15
click at [363, 55] on div "Nenhum produto adicionado" at bounding box center [426, 106] width 143 height 148
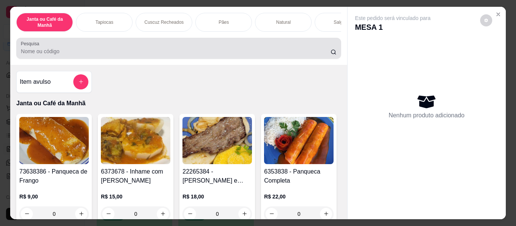
click at [262, 45] on div at bounding box center [178, 48] width 315 height 15
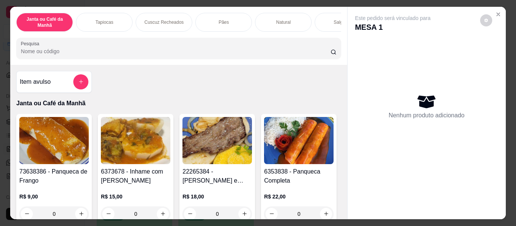
scroll to position [75, 0]
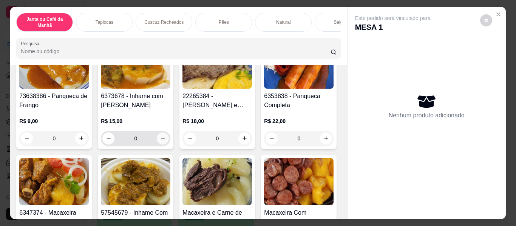
click at [157, 140] on button "increase-product-quantity" at bounding box center [163, 138] width 12 height 12
type input "2"
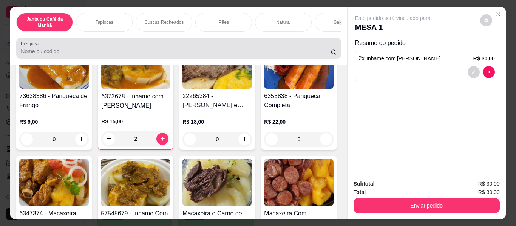
click at [57, 52] on input "Pesquisa" at bounding box center [176, 52] width 310 height 8
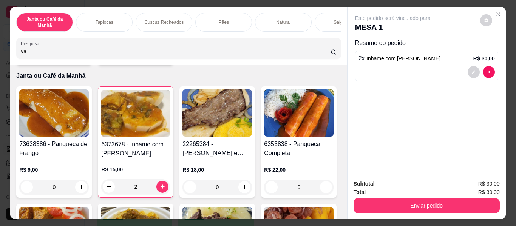
scroll to position [38, 0]
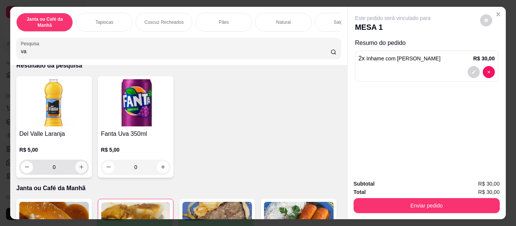
type input "va"
click at [79, 167] on icon "increase-product-quantity" at bounding box center [82, 167] width 6 height 6
type input "2"
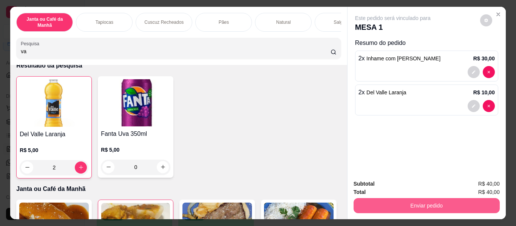
click at [403, 206] on button "Enviar pedido" at bounding box center [426, 205] width 146 height 15
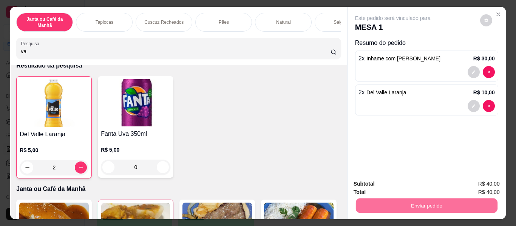
click at [490, 187] on button "Enviar pedido" at bounding box center [479, 184] width 43 height 14
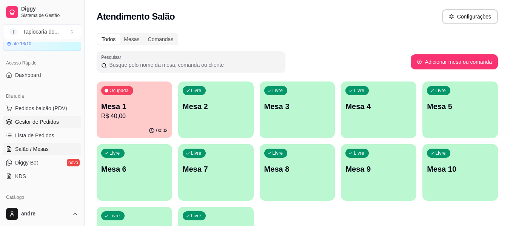
drag, startPoint x: 114, startPoint y: 3, endPoint x: 51, endPoint y: 119, distance: 132.3
click at [46, 123] on span "Gestor de Pedidos" at bounding box center [37, 122] width 44 height 8
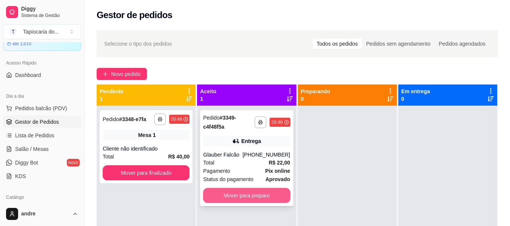
click at [276, 198] on button "Mover para preparo" at bounding box center [246, 195] width 87 height 15
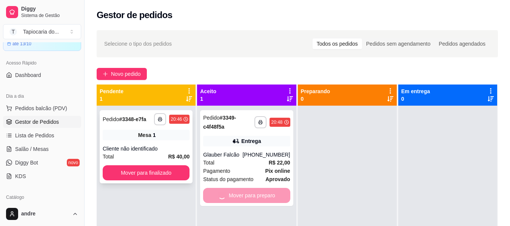
click at [152, 174] on button "Mover para finalizado" at bounding box center [146, 172] width 87 height 15
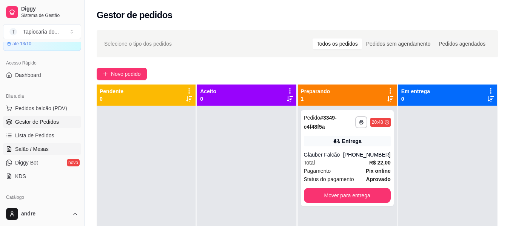
click at [40, 150] on span "Salão / Mesas" at bounding box center [32, 149] width 34 height 8
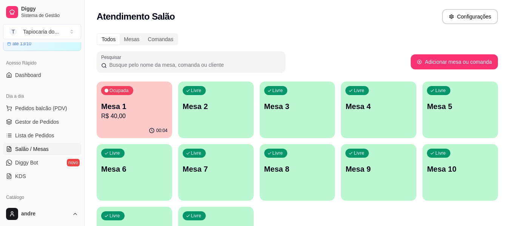
click at [421, 29] on div "Todos Mesas Comandas Pesquisar Adicionar mesa ou comanda Ocupada Mesa 1 R$ 40,0…" at bounding box center [297, 151] width 425 height 244
click at [436, 43] on div "Todos Mesas Comandas" at bounding box center [297, 39] width 401 height 12
click at [410, 32] on div "Todos Mesas Comandas Pesquisar Adicionar mesa ou comanda Ocupada Mesa 1 R$ 40,0…" at bounding box center [297, 151] width 425 height 244
click at [410, 31] on div "Todos Mesas Comandas Pesquisar Adicionar mesa ou comanda Ocupada Mesa 1 R$ 40,0…" at bounding box center [297, 151] width 425 height 244
drag, startPoint x: 320, startPoint y: 61, endPoint x: 37, endPoint y: 92, distance: 284.8
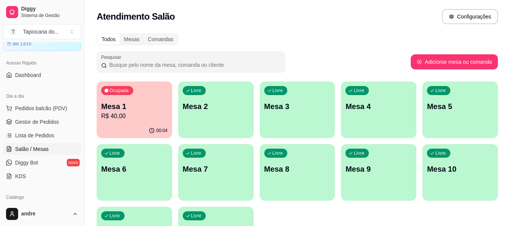
click at [37, 92] on div "Diggy Sistema de Gestão T Tapiocaria do ... Loja aberta Diggy Bot até 13/10 Ace…" at bounding box center [255, 147] width 510 height 294
click at [142, 119] on p "R$ 40,00" at bounding box center [134, 116] width 65 height 9
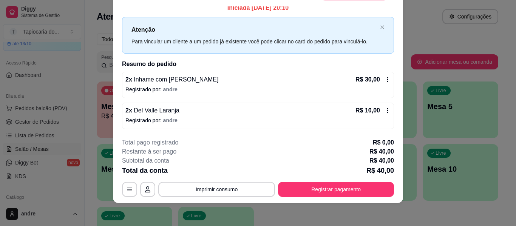
scroll to position [23, 0]
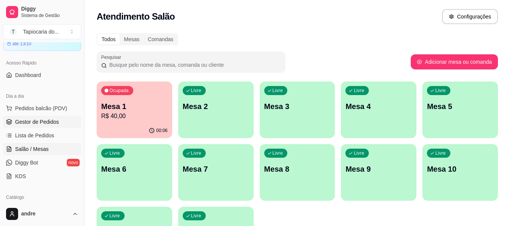
click at [30, 123] on span "Gestor de Pedidos" at bounding box center [37, 122] width 44 height 8
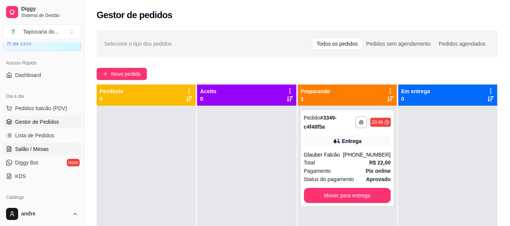
click at [35, 149] on span "Salão / Mesas" at bounding box center [32, 149] width 34 height 8
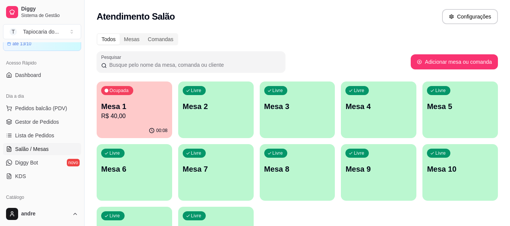
click at [306, 112] on div "Livre Mesa 3" at bounding box center [297, 106] width 75 height 48
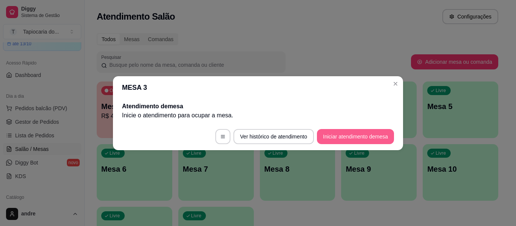
click at [346, 137] on button "Iniciar atendimento de mesa" at bounding box center [355, 136] width 77 height 15
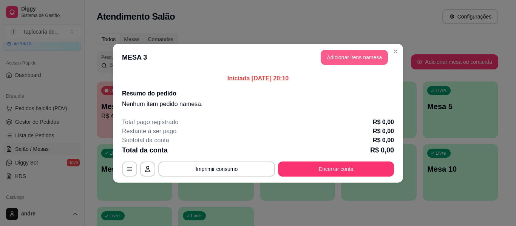
click at [350, 57] on button "Adicionar itens na mesa" at bounding box center [353, 57] width 67 height 15
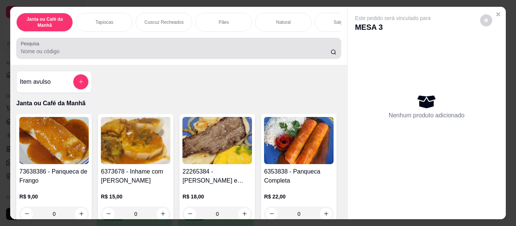
click at [207, 52] on input "Pesquisa" at bounding box center [176, 52] width 310 height 8
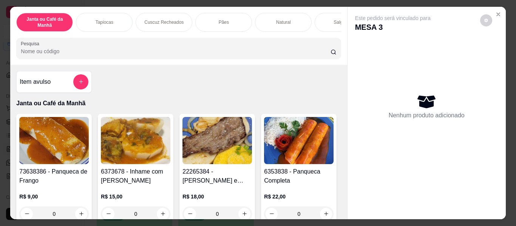
click at [207, 52] on input "Pesquisa" at bounding box center [176, 52] width 310 height 8
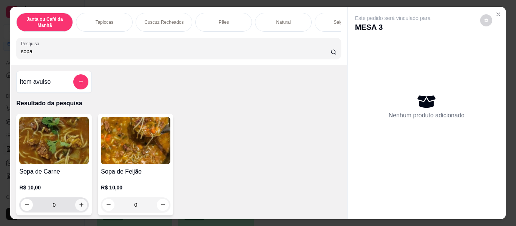
type input "sopa"
click at [75, 205] on button "increase-product-quantity" at bounding box center [81, 205] width 12 height 12
type input "2"
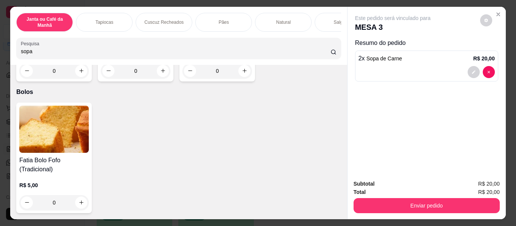
scroll to position [4643, 0]
type input "2"
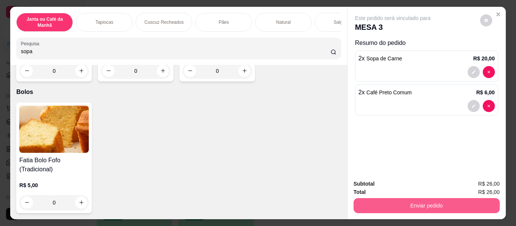
click at [377, 202] on button "Enviar pedido" at bounding box center [426, 205] width 146 height 15
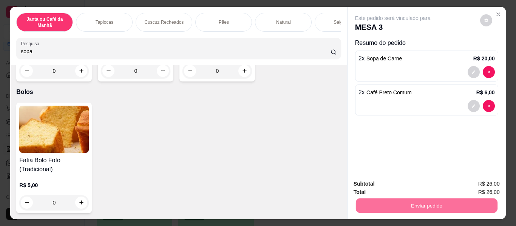
click at [490, 185] on button "Enviar pedido" at bounding box center [479, 184] width 43 height 14
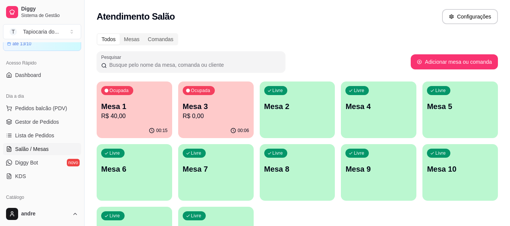
click at [129, 121] on div "Ocupada Mesa 1 R$ 40,00" at bounding box center [134, 103] width 75 height 42
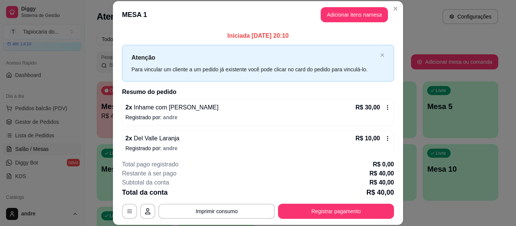
scroll to position [6, 0]
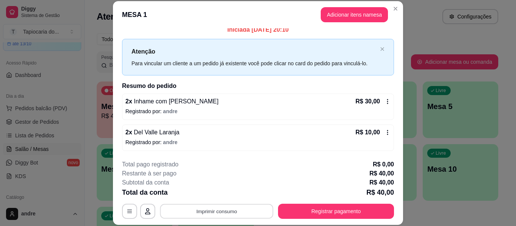
click at [237, 208] on button "Imprimir consumo" at bounding box center [216, 211] width 113 height 15
click at [228, 193] on button "Impressora" at bounding box center [216, 194] width 55 height 12
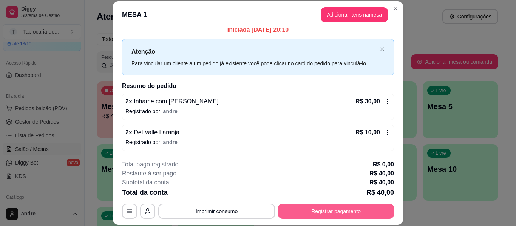
click at [334, 211] on button "Registrar pagamento" at bounding box center [336, 211] width 116 height 15
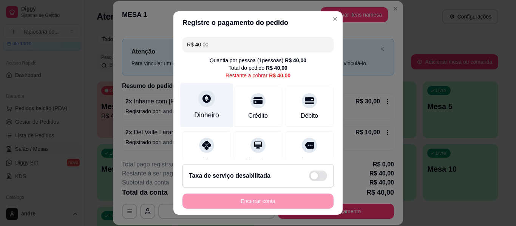
click at [214, 116] on div "Dinheiro" at bounding box center [206, 105] width 53 height 44
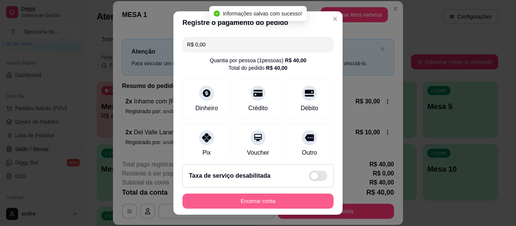
type input "R$ 0,00"
click at [304, 206] on button "Encerrar conta" at bounding box center [258, 201] width 146 height 15
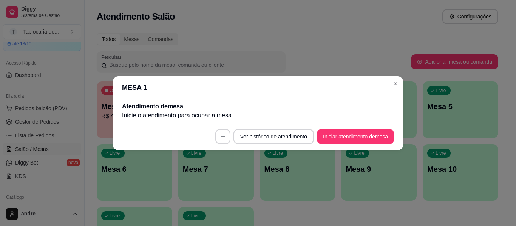
scroll to position [0, 0]
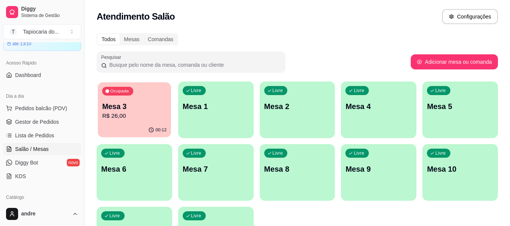
click at [124, 118] on p "R$ 26,00" at bounding box center [134, 116] width 65 height 9
click at [122, 117] on p "R$ 26,00" at bounding box center [134, 116] width 66 height 9
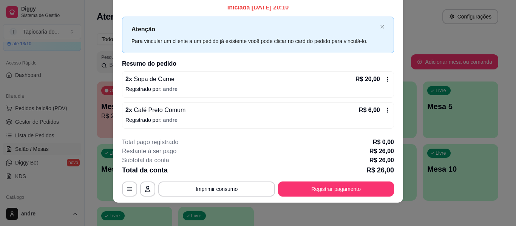
scroll to position [23, 0]
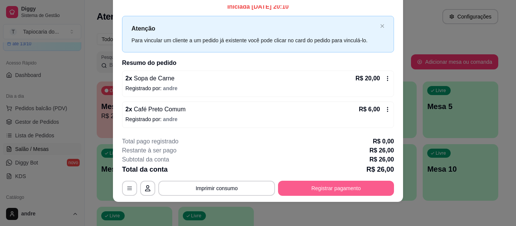
click at [360, 188] on button "Registrar pagamento" at bounding box center [336, 188] width 116 height 15
click at [349, 189] on button "Registrar pagamento" at bounding box center [336, 188] width 112 height 15
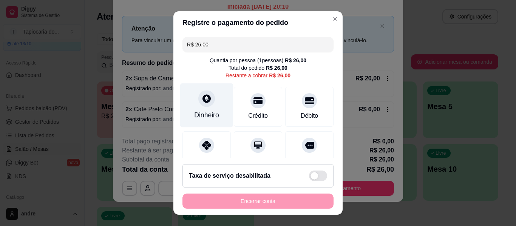
click at [209, 120] on div "Dinheiro" at bounding box center [206, 115] width 25 height 10
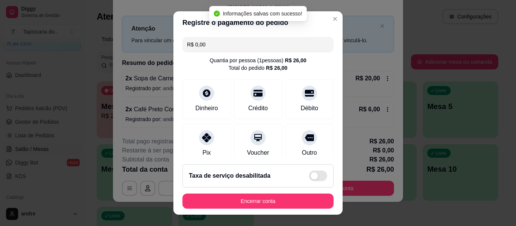
type input "R$ 0,00"
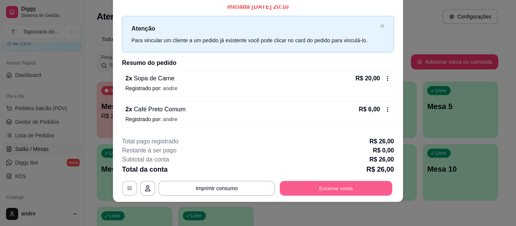
click at [370, 192] on button "Encerrar conta" at bounding box center [336, 188] width 112 height 15
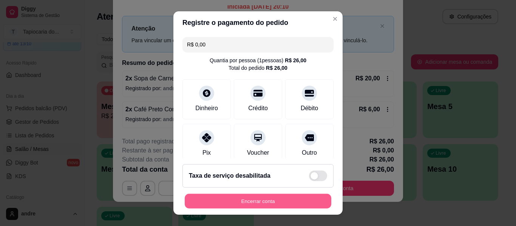
click at [301, 200] on button "Encerrar conta" at bounding box center [258, 201] width 146 height 15
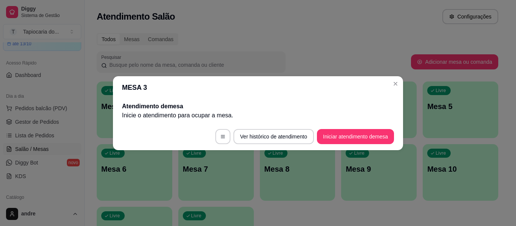
scroll to position [0, 0]
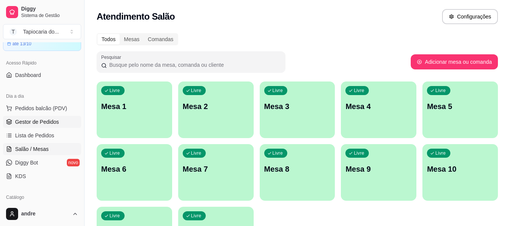
click at [46, 123] on span "Gestor de Pedidos" at bounding box center [37, 122] width 44 height 8
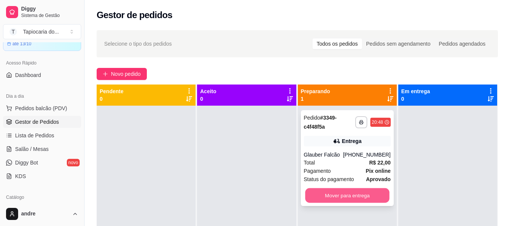
click at [348, 196] on button "Mover para entrega" at bounding box center [347, 195] width 84 height 15
click at [374, 170] on strong "Pix online" at bounding box center [378, 171] width 25 height 6
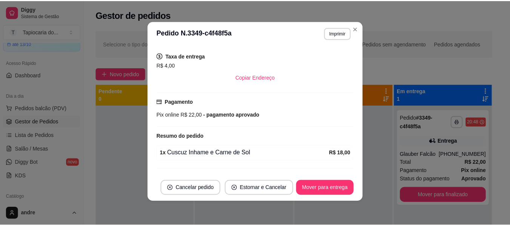
scroll to position [170, 0]
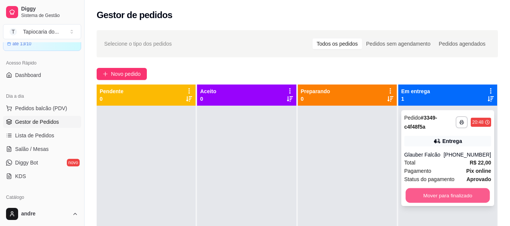
click at [425, 188] on button "Mover para finalizado" at bounding box center [447, 195] width 84 height 15
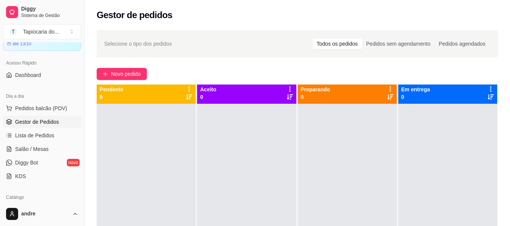
scroll to position [0, 0]
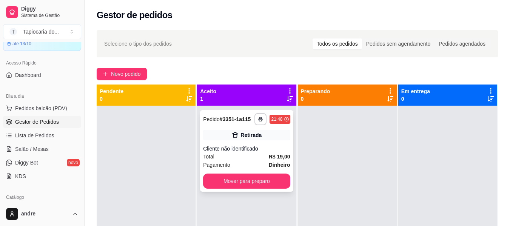
click at [240, 156] on div "Total R$ 19,00" at bounding box center [246, 157] width 87 height 8
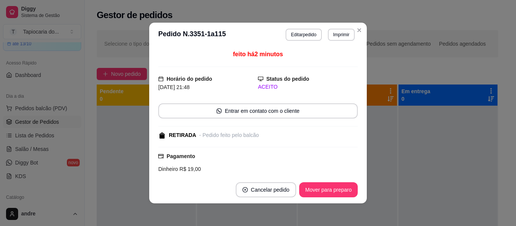
click at [336, 33] on button "Imprimir" at bounding box center [341, 35] width 27 height 12
click at [321, 63] on button "Impressora" at bounding box center [325, 61] width 55 height 12
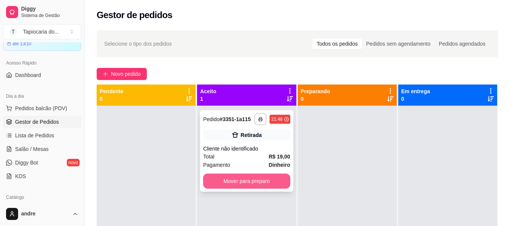
click at [268, 182] on button "Mover para preparo" at bounding box center [246, 181] width 87 height 15
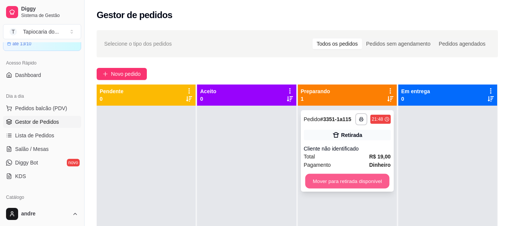
click at [333, 178] on button "Mover para retirada disponível" at bounding box center [347, 181] width 84 height 15
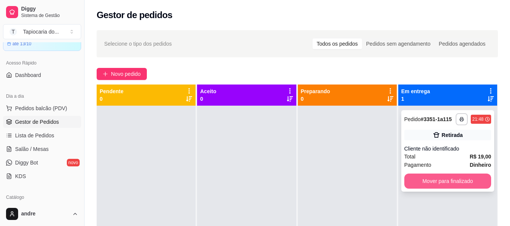
click at [420, 177] on button "Mover para finalizado" at bounding box center [447, 181] width 87 height 15
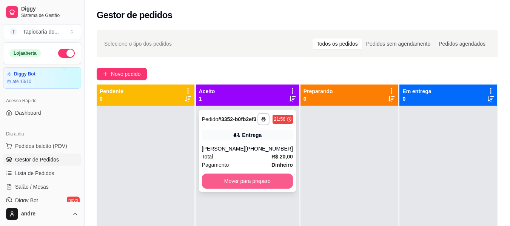
click at [252, 189] on button "Mover para preparo" at bounding box center [247, 181] width 91 height 15
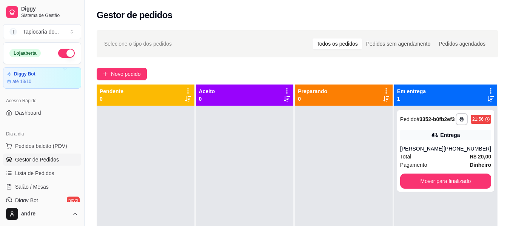
click at [65, 55] on button "button" at bounding box center [66, 53] width 17 height 9
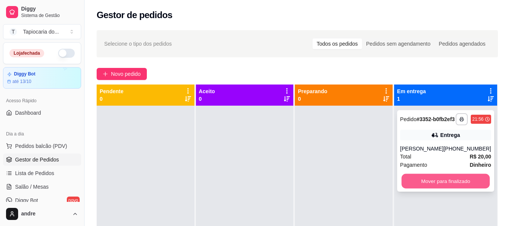
click at [456, 189] on button "Mover para finalizado" at bounding box center [445, 181] width 88 height 15
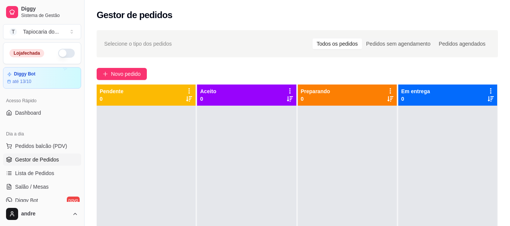
click at [216, 15] on div "Gestor de pedidos" at bounding box center [297, 15] width 401 height 12
click at [217, 15] on div "Gestor de pedidos" at bounding box center [297, 15] width 401 height 12
click at [213, 28] on div "Selecione o tipo dos pedidos Todos os pedidos Pedidos sem agendamento Pedidos a…" at bounding box center [297, 173] width 425 height 294
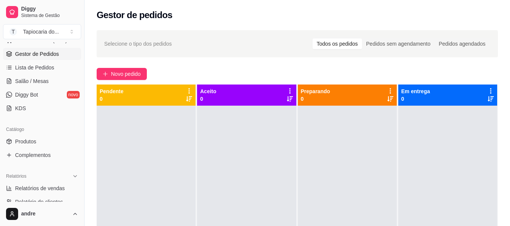
scroll to position [151, 0]
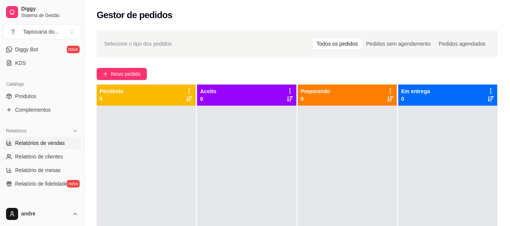
click at [54, 144] on span "Relatórios de vendas" at bounding box center [40, 143] width 50 height 8
select select "ALL"
select select "0"
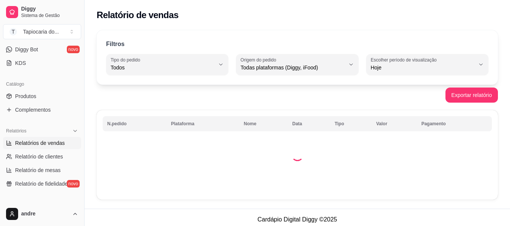
click at [59, 144] on span "Relatórios de vendas" at bounding box center [40, 143] width 50 height 8
click at [213, 67] on span "Todos" at bounding box center [163, 68] width 104 height 8
click at [220, 63] on icon "button" at bounding box center [221, 65] width 6 height 6
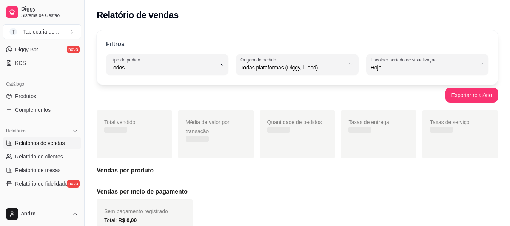
click at [137, 97] on span "Entrega" at bounding box center [163, 97] width 99 height 7
click at [139, 100] on span "Entrega" at bounding box center [163, 97] width 99 height 7
type input "DELIVERY"
select select "DELIVERY"
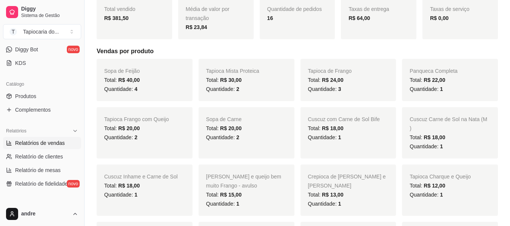
scroll to position [38, 0]
